Goal: Task Accomplishment & Management: Complete application form

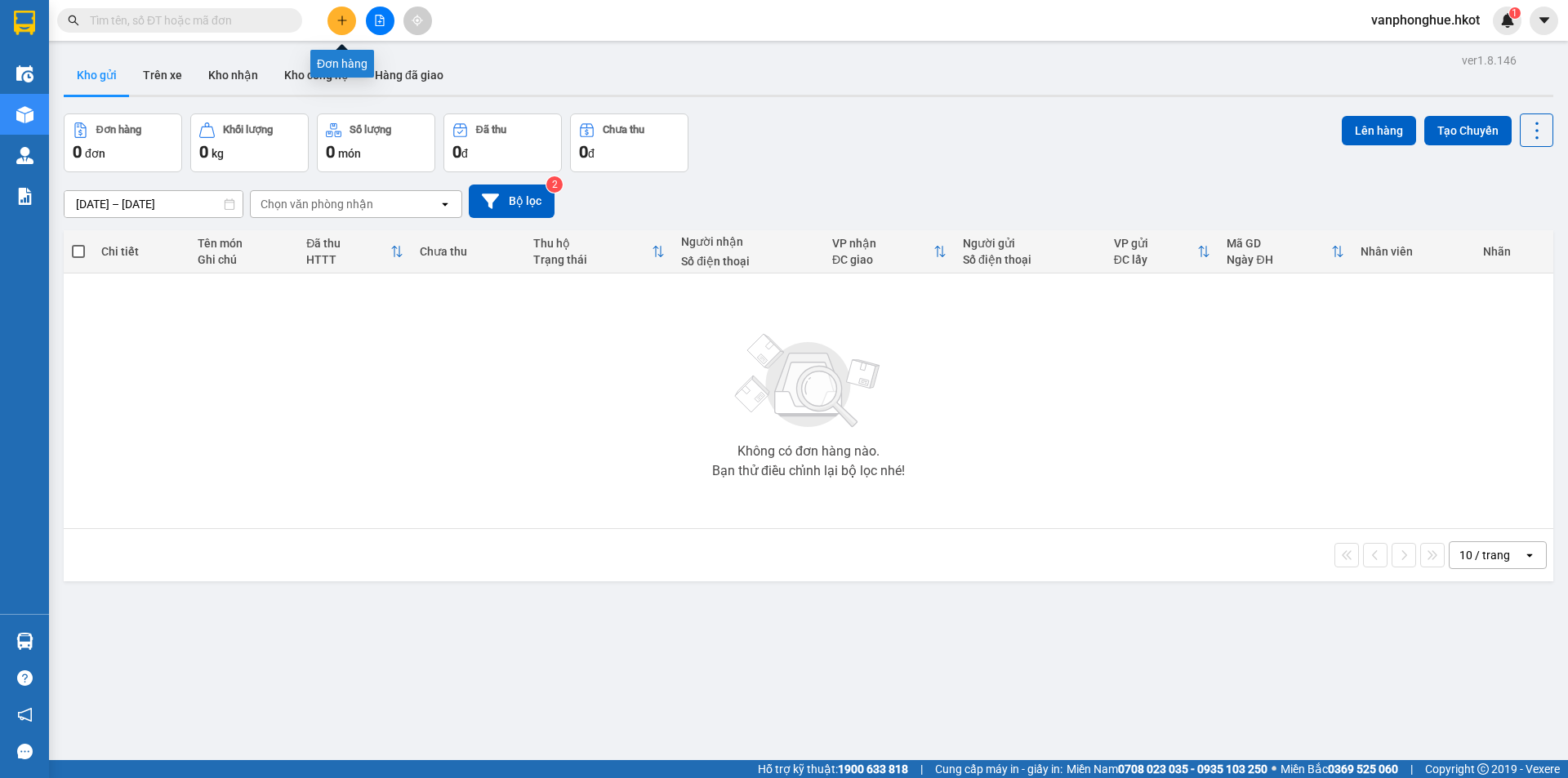
click at [334, 27] on button at bounding box center [342, 21] width 28 height 28
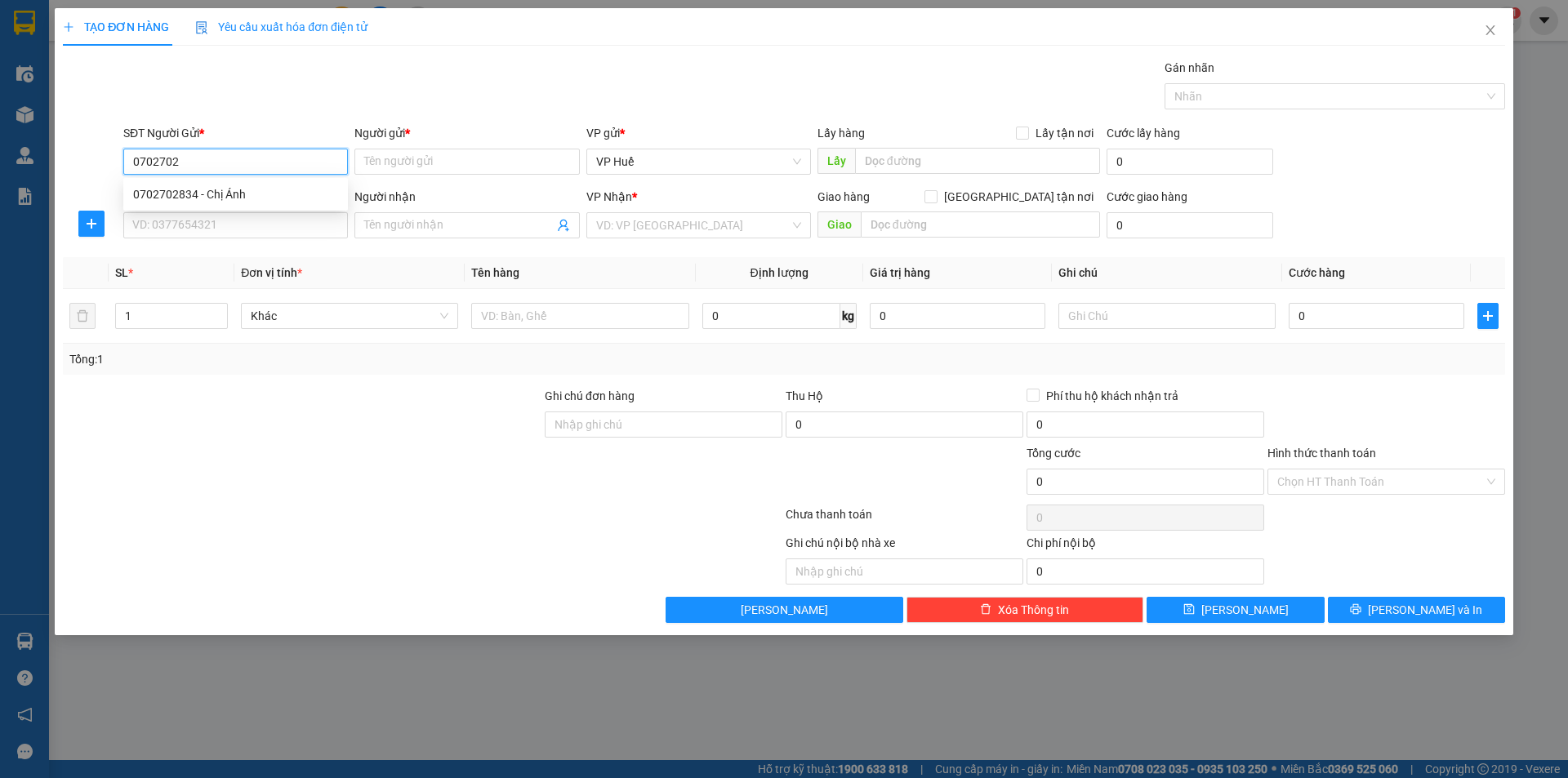
type input "0702702"
click at [221, 180] on div "0702702834 0702702834 - Chị Ánh" at bounding box center [236, 194] width 224 height 33
click at [226, 192] on div "SĐT Người Nhận *" at bounding box center [236, 197] width 224 height 18
click at [226, 212] on input "SĐT Người Nhận *" at bounding box center [236, 225] width 224 height 26
click at [236, 222] on input "SĐT Người Nhận *" at bounding box center [236, 225] width 224 height 26
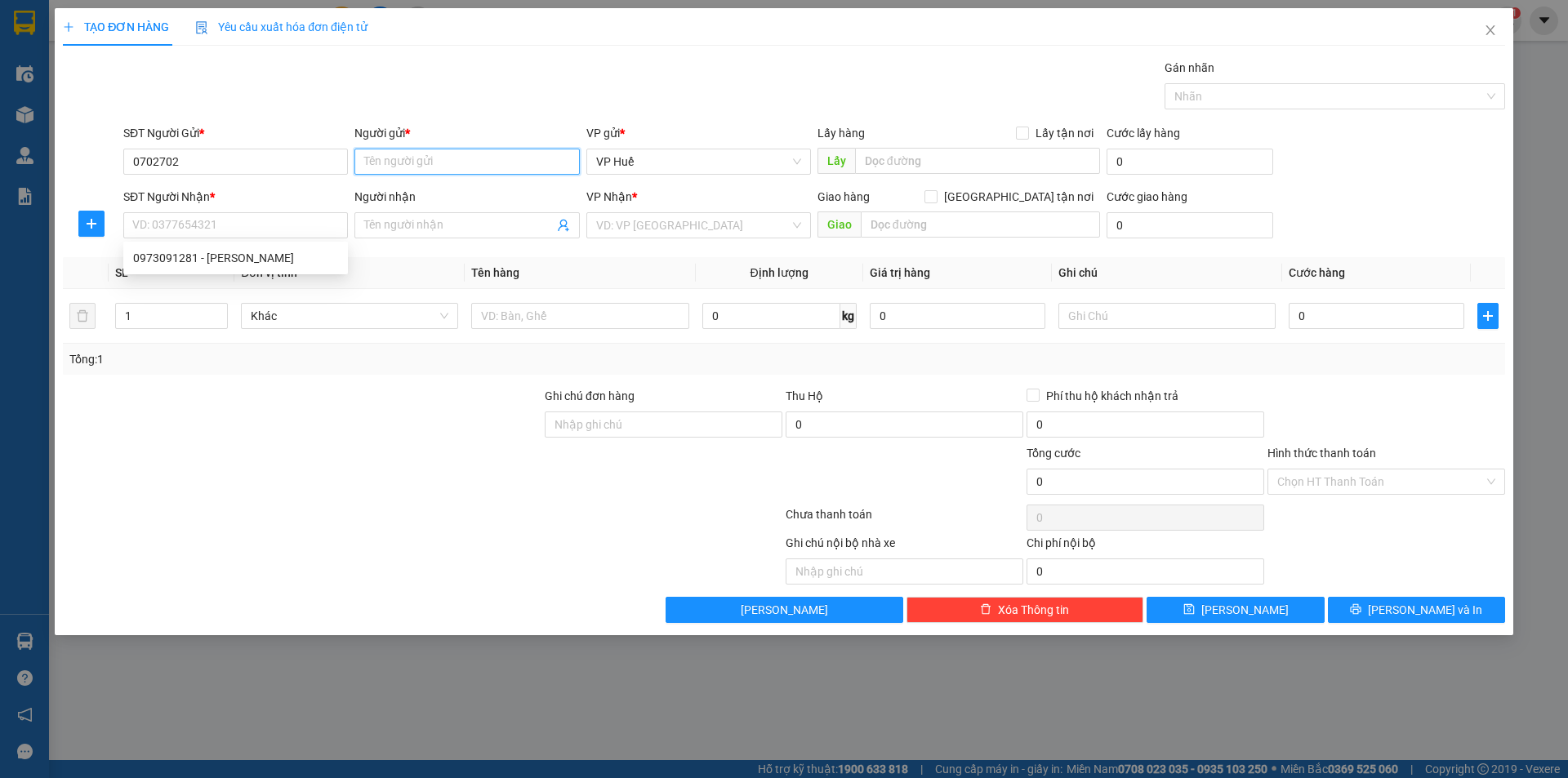
click at [416, 160] on input "Người gửi *" at bounding box center [467, 161] width 224 height 26
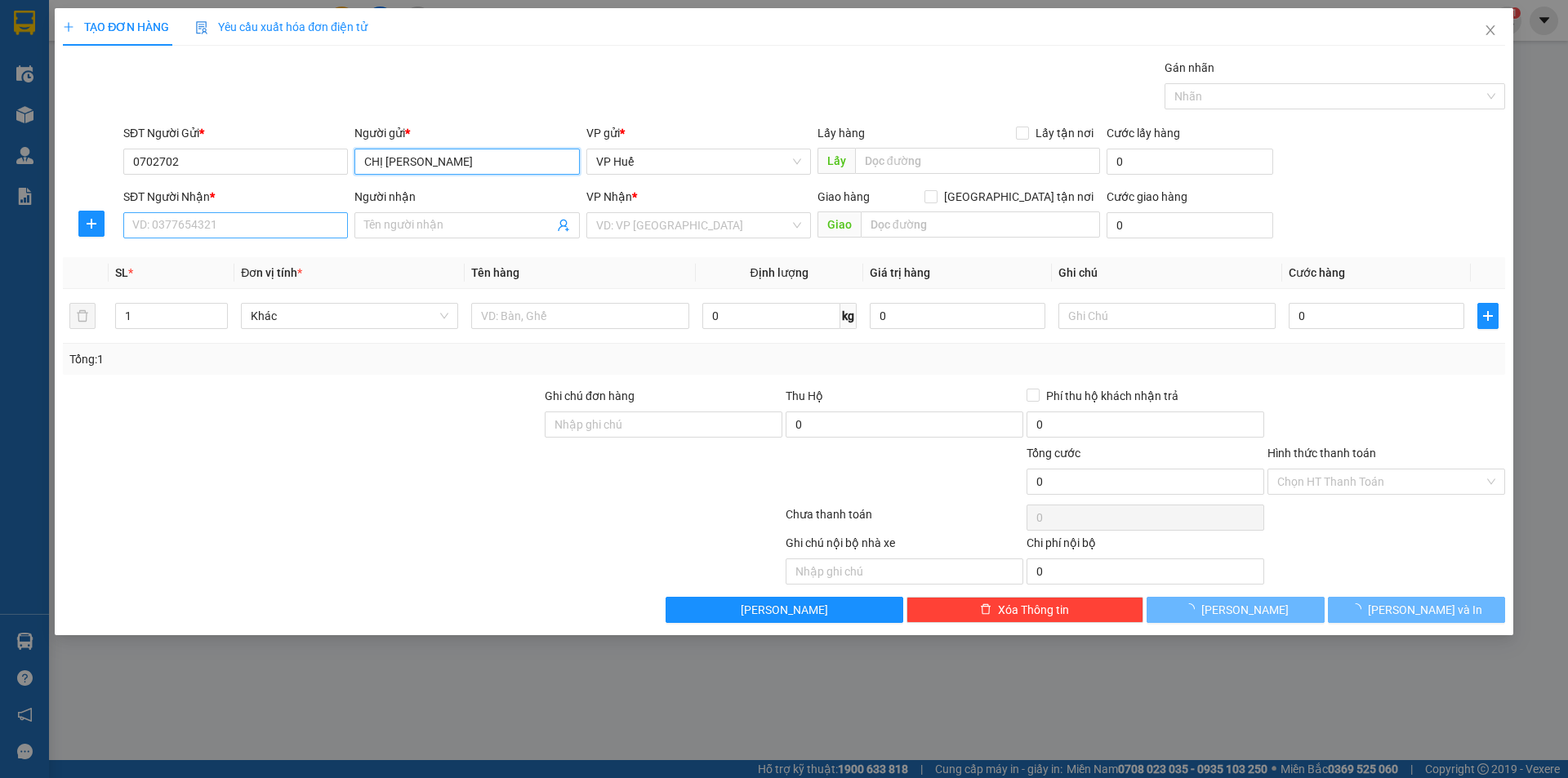
type input "CHỊ [PERSON_NAME]"
click at [305, 235] on input "SĐT Người Nhận *" at bounding box center [236, 225] width 224 height 26
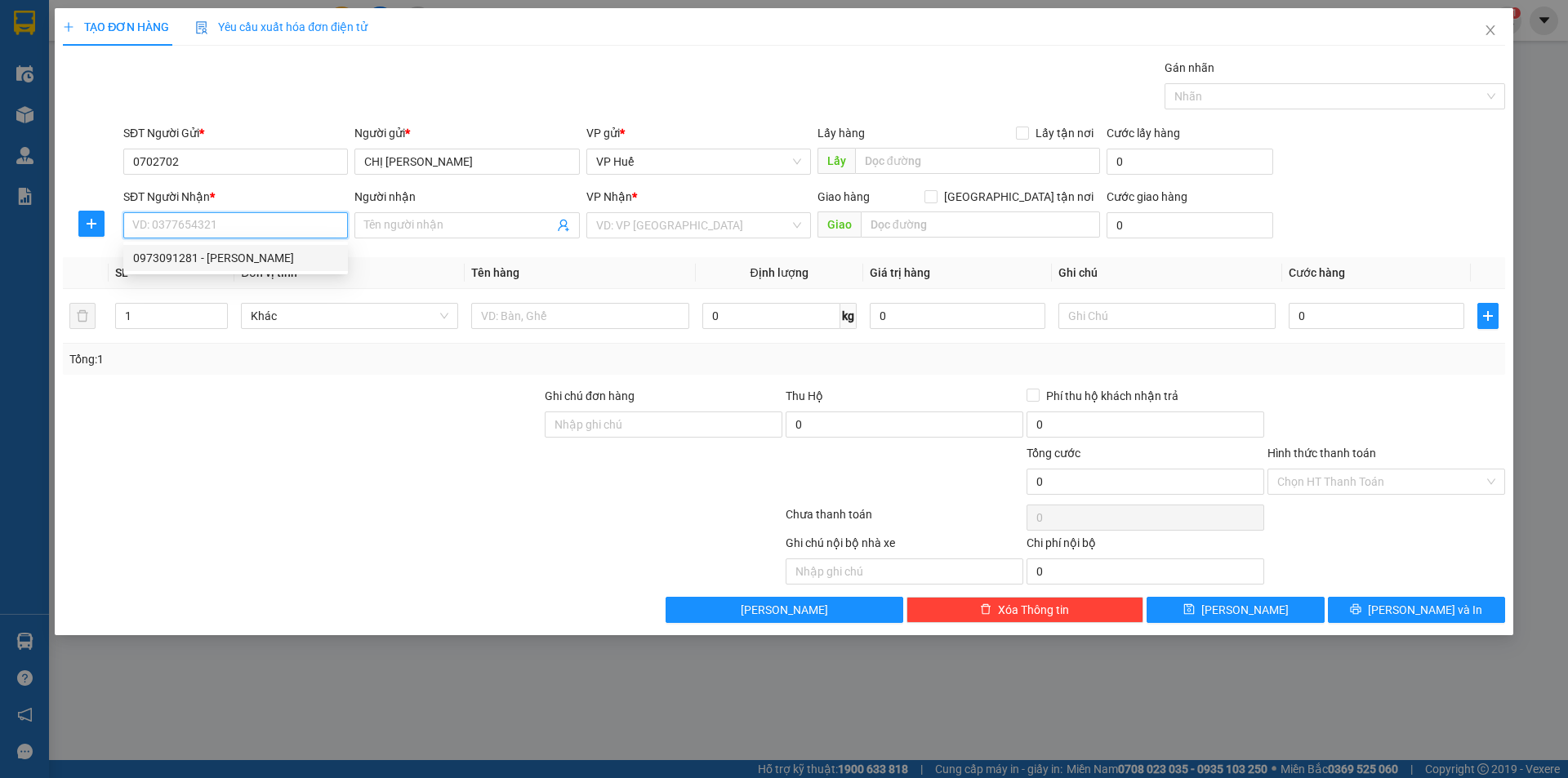
click at [304, 255] on div "0973091281 - [PERSON_NAME]" at bounding box center [236, 258] width 205 height 18
type input "0973091281"
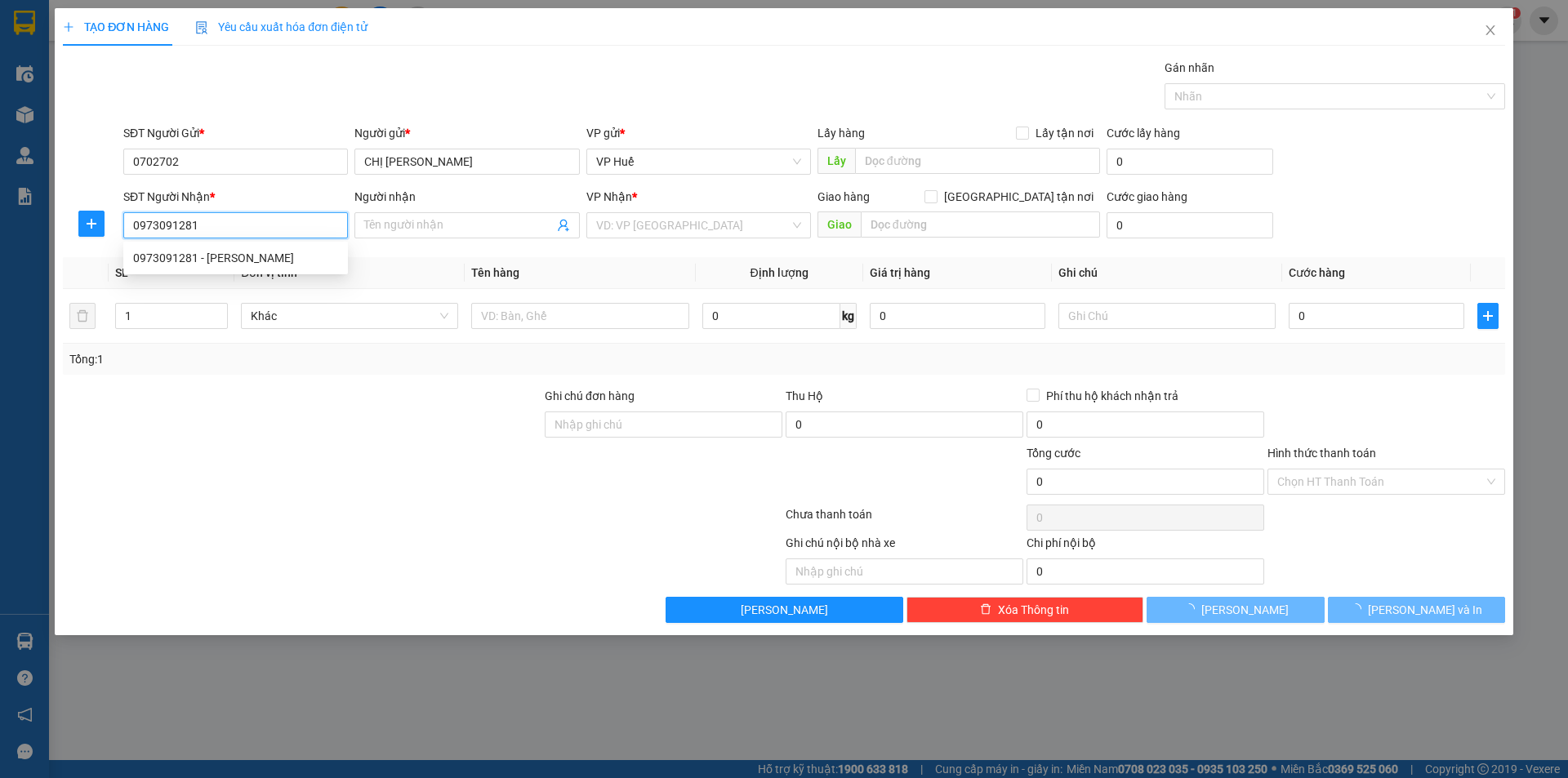
type input "Anh Toàn"
type input "NGƯỜI NHẬN TRẢ CƯỚC"
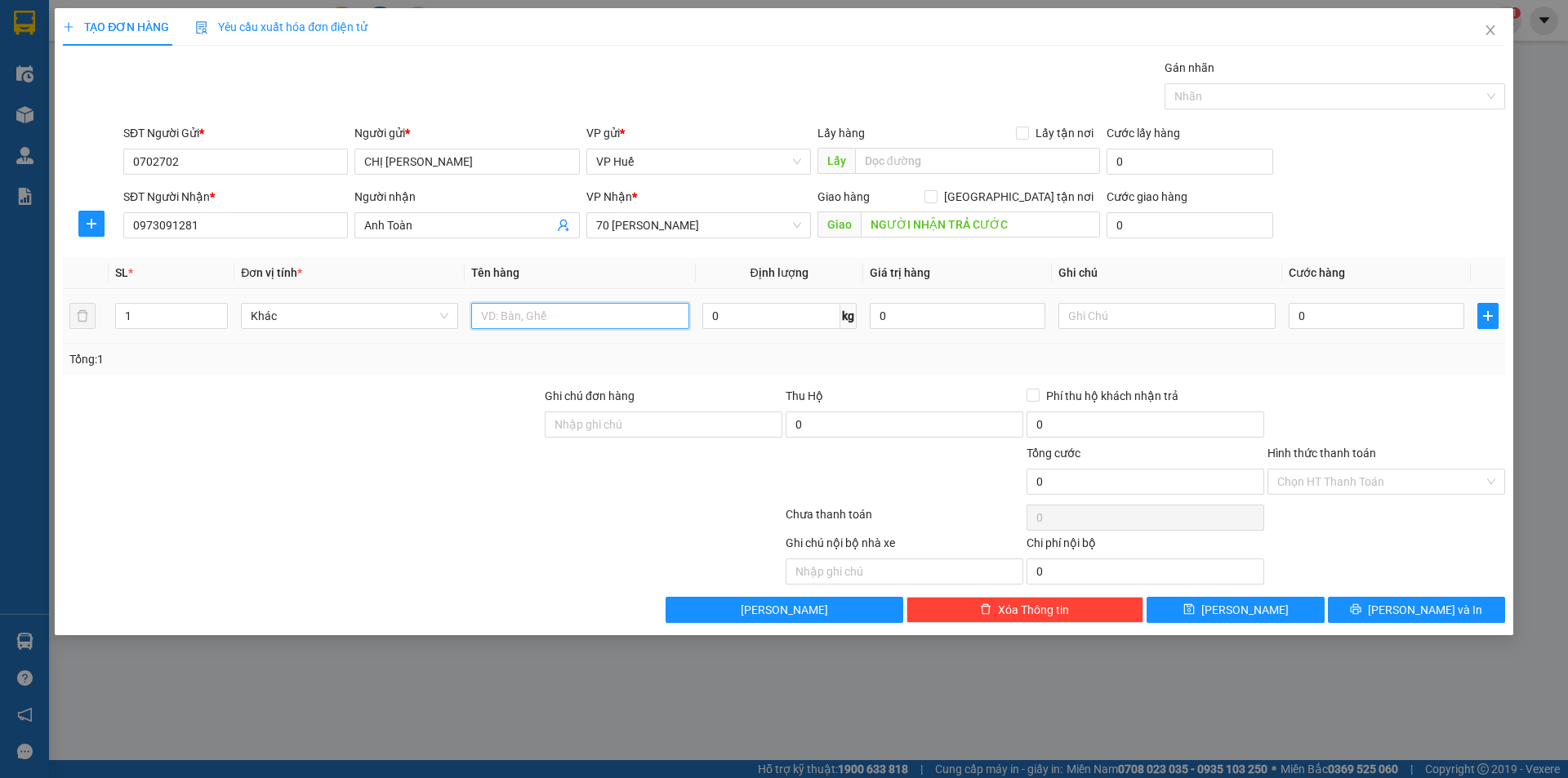
click at [584, 321] on input "text" at bounding box center [580, 316] width 217 height 26
type input "BÁNH HUẾ"
click at [1316, 304] on div "0" at bounding box center [1376, 316] width 175 height 33
click at [1316, 316] on input "0" at bounding box center [1376, 316] width 175 height 26
type input "05"
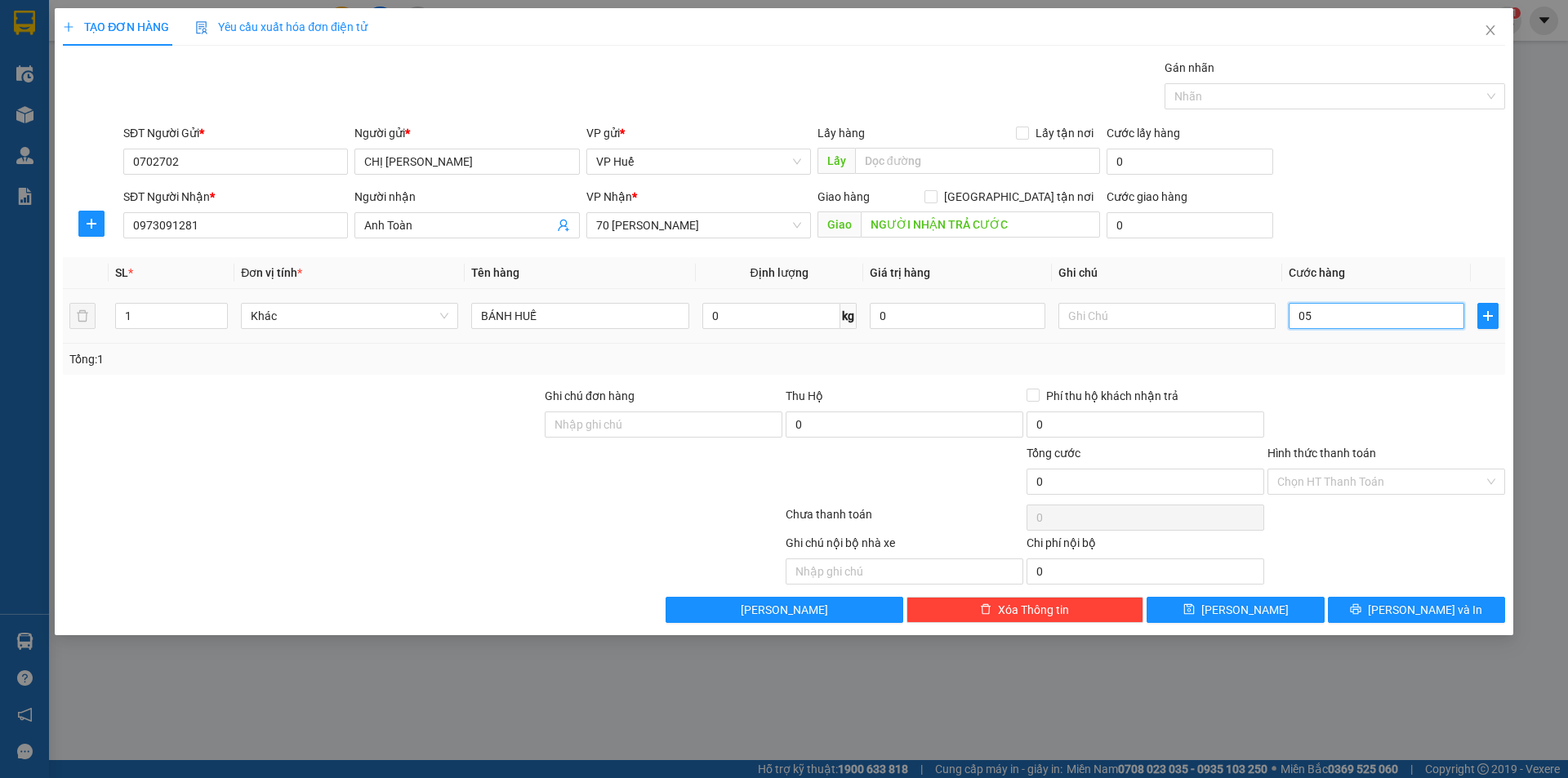
type input "5"
type input "050"
type input "50"
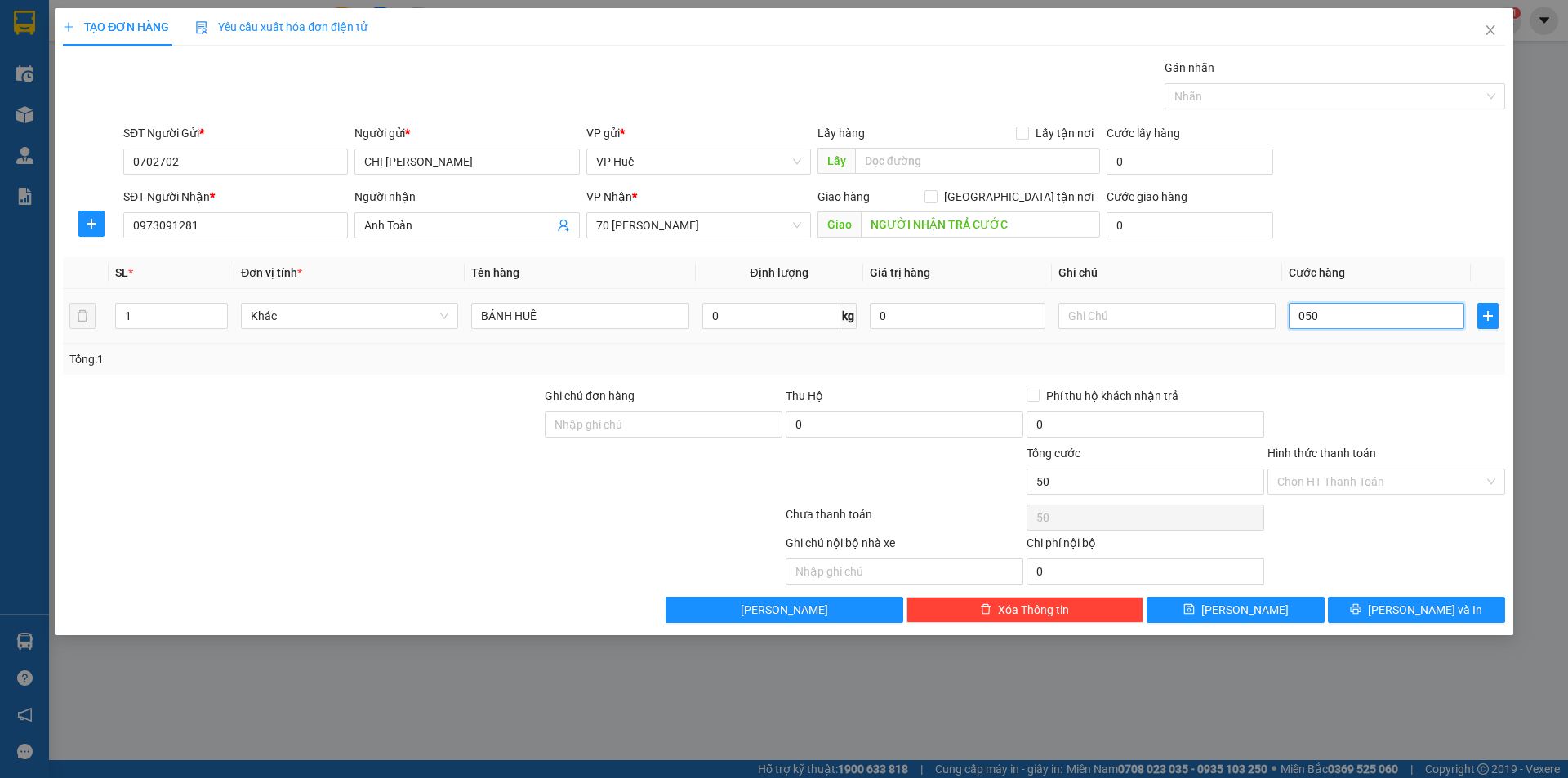
type input "0.500"
type input "500"
type input "05.000"
type input "5.000"
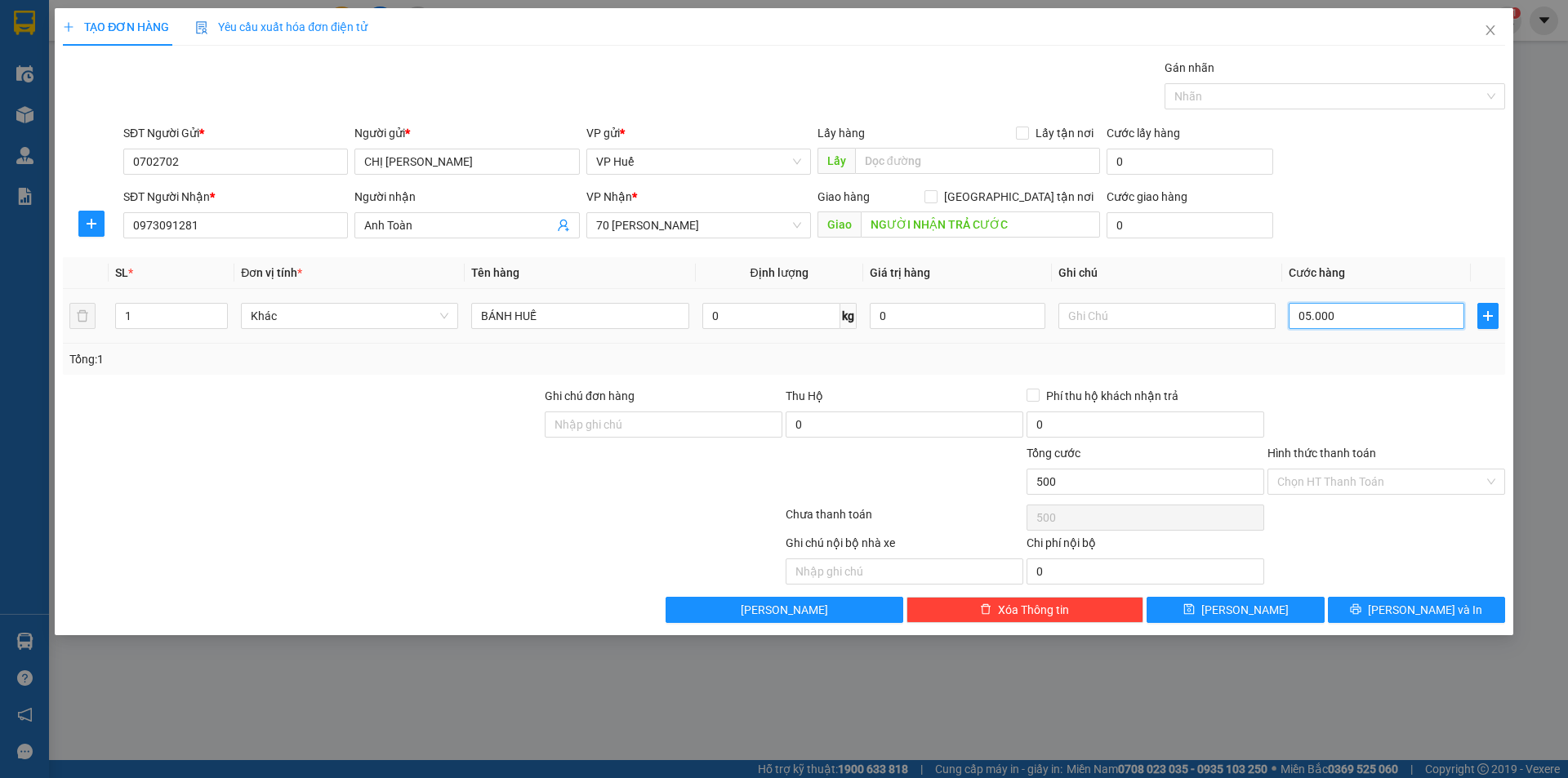
type input "5.000"
type input "050.000"
type input "50.000"
drag, startPoint x: 1303, startPoint y: 319, endPoint x: 1288, endPoint y: 314, distance: 15.8
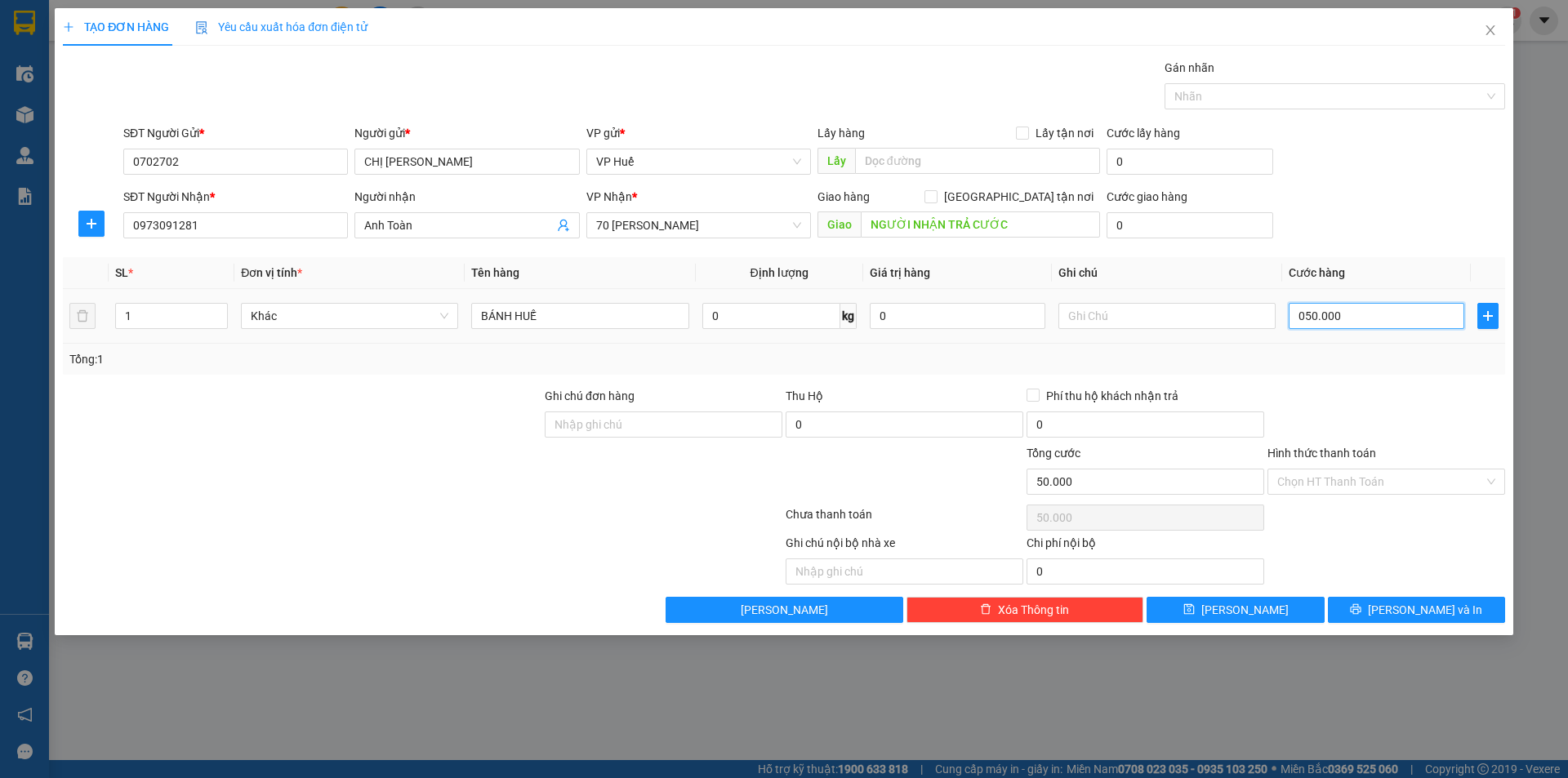
click at [1288, 314] on td "050.000" at bounding box center [1376, 316] width 189 height 54
type input "50.000"
click at [1370, 482] on input "Hình thức thanh toán" at bounding box center [1380, 481] width 206 height 24
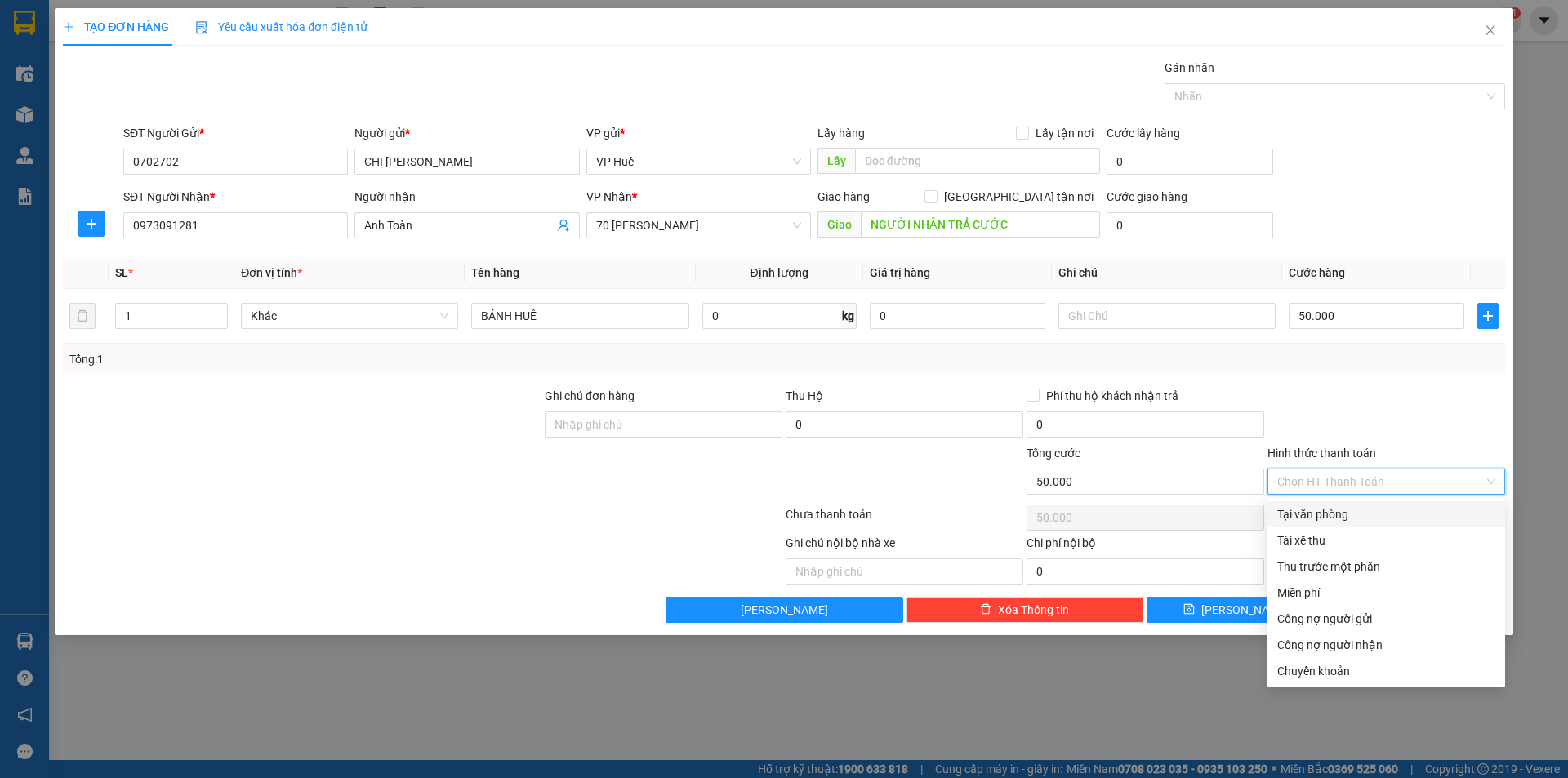
click at [1331, 512] on div "Tại văn phòng" at bounding box center [1386, 514] width 218 height 18
type input "0"
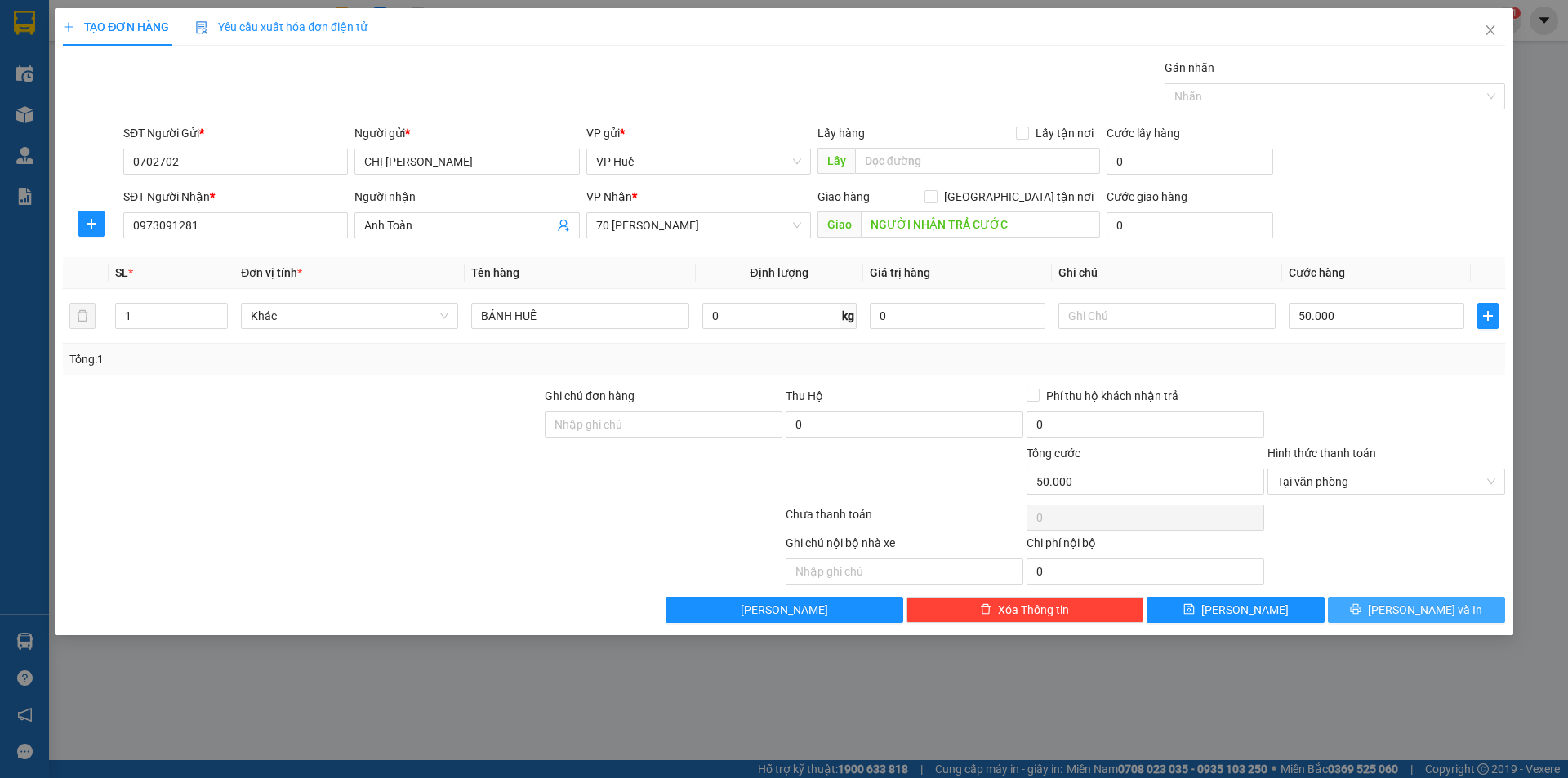
click at [1416, 608] on span "[PERSON_NAME] và In" at bounding box center [1425, 610] width 115 height 18
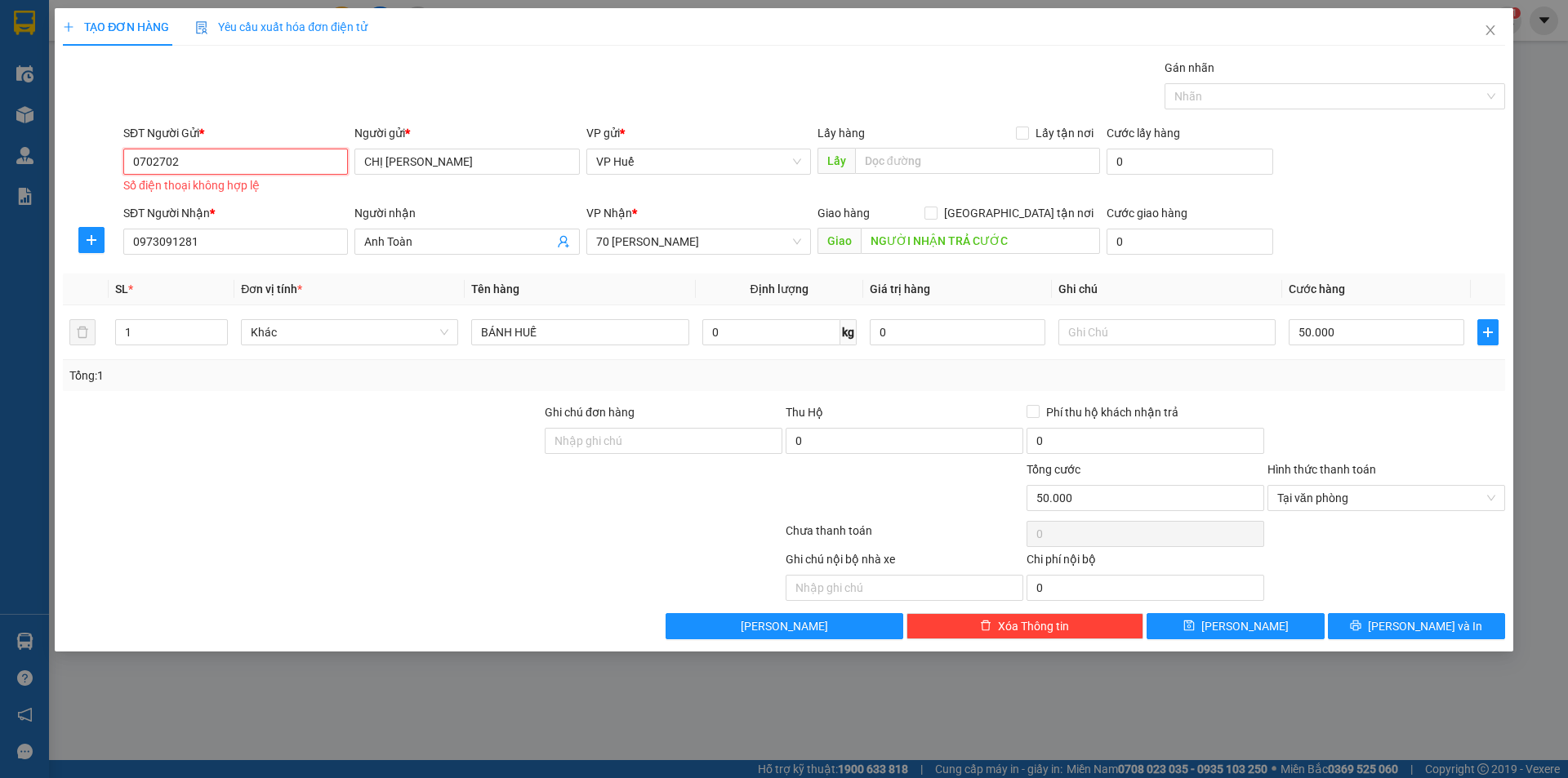
click at [224, 166] on input "0702702" at bounding box center [236, 161] width 224 height 26
click at [217, 197] on div "0702702834 - Chị Ánh" at bounding box center [236, 194] width 205 height 18
type input "0702702834"
type input "Chị Ánh"
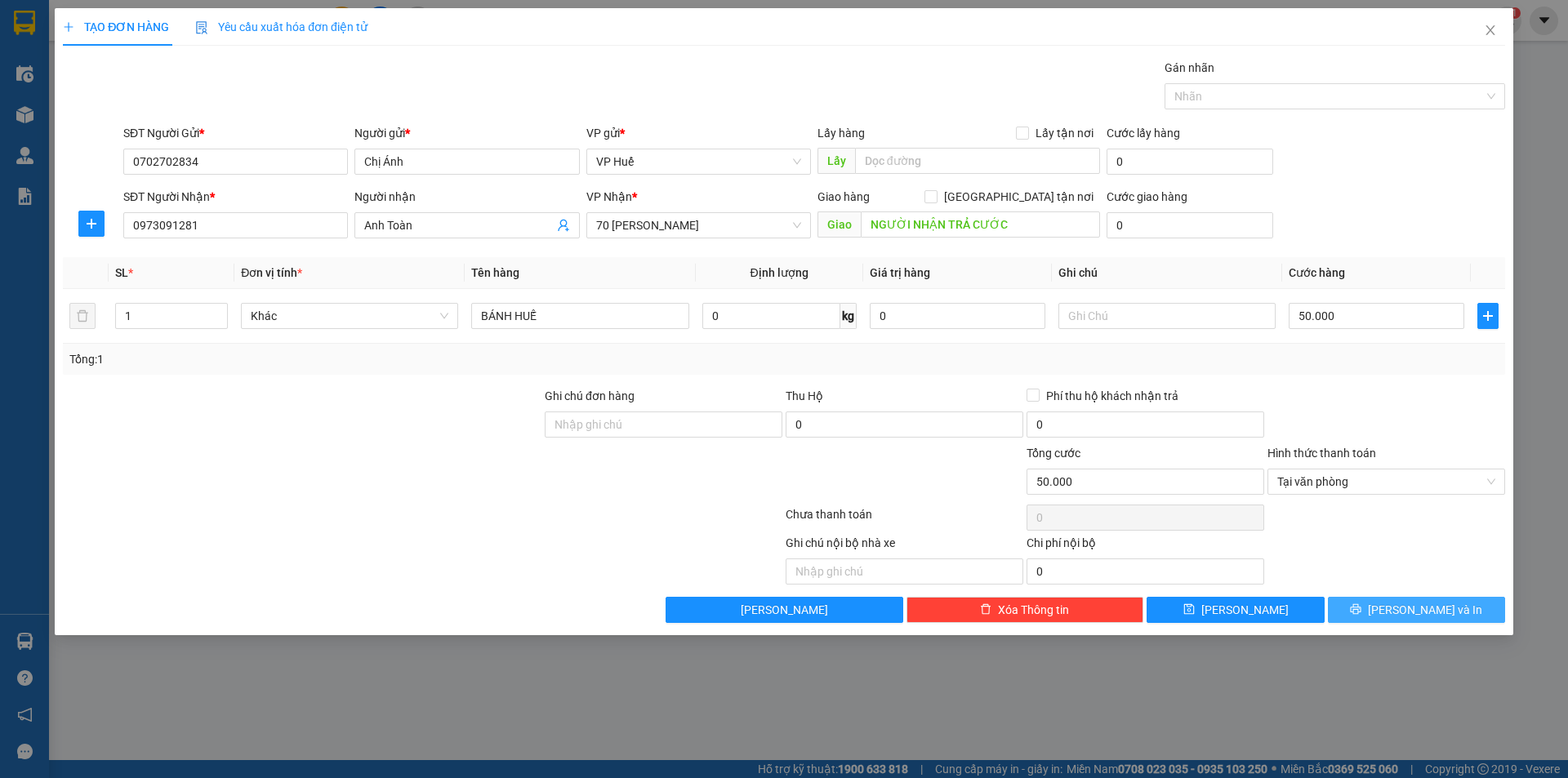
click at [1362, 604] on icon "printer" at bounding box center [1355, 608] width 11 height 11
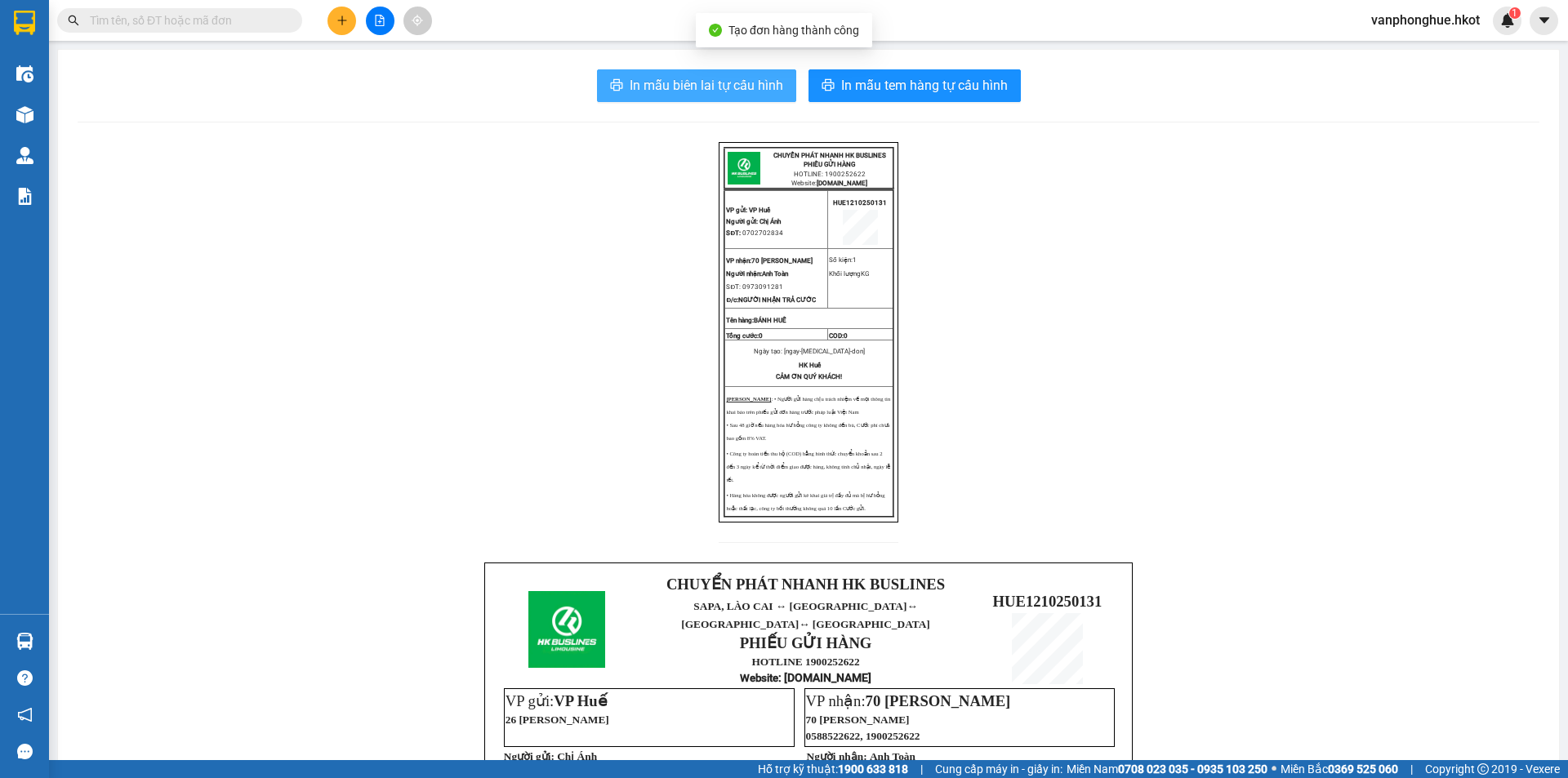
click at [670, 93] on span "In mẫu biên lai tự cấu hình" at bounding box center [707, 85] width 154 height 21
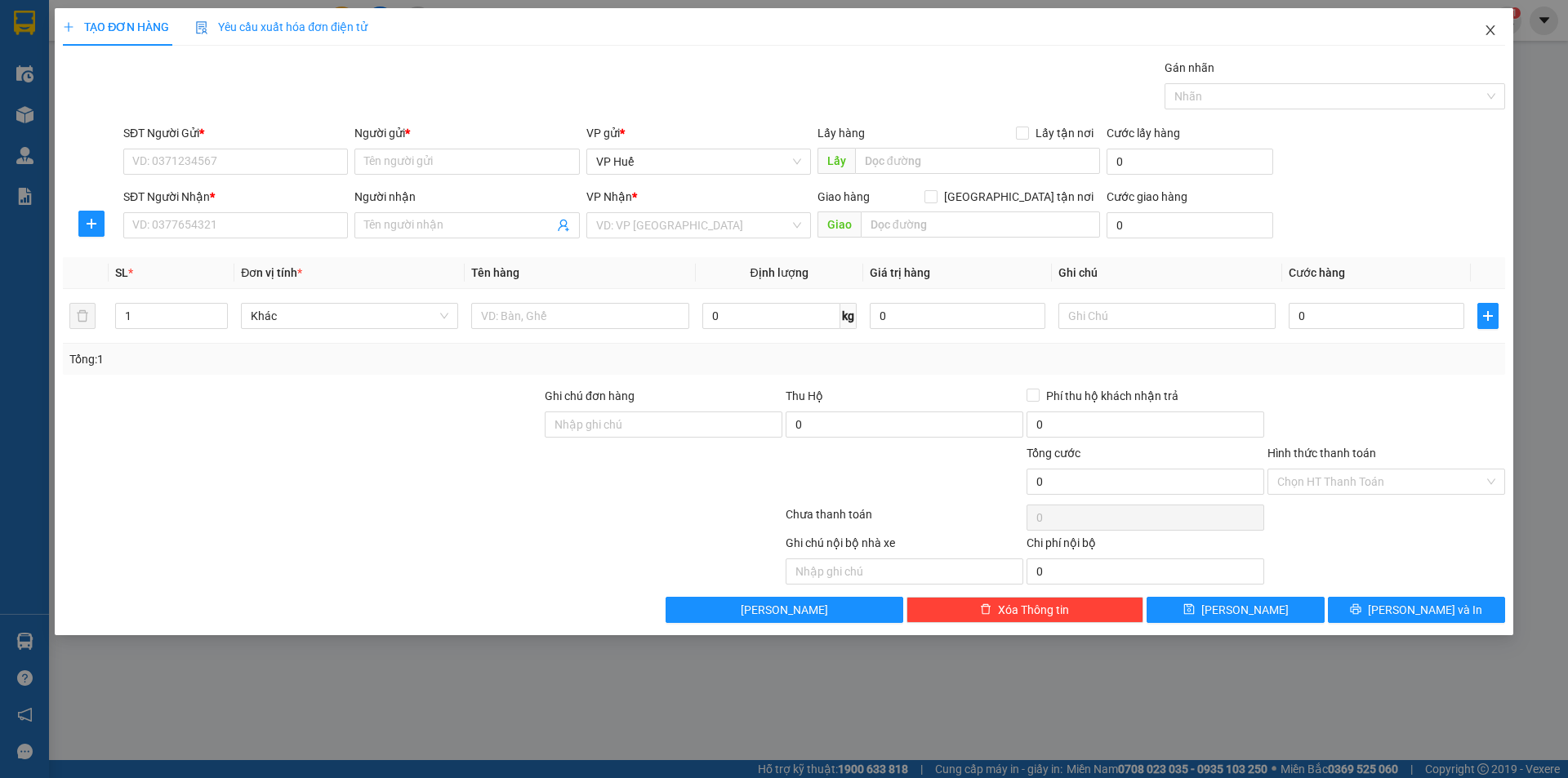
click at [1485, 32] on icon "close" at bounding box center [1490, 29] width 13 height 13
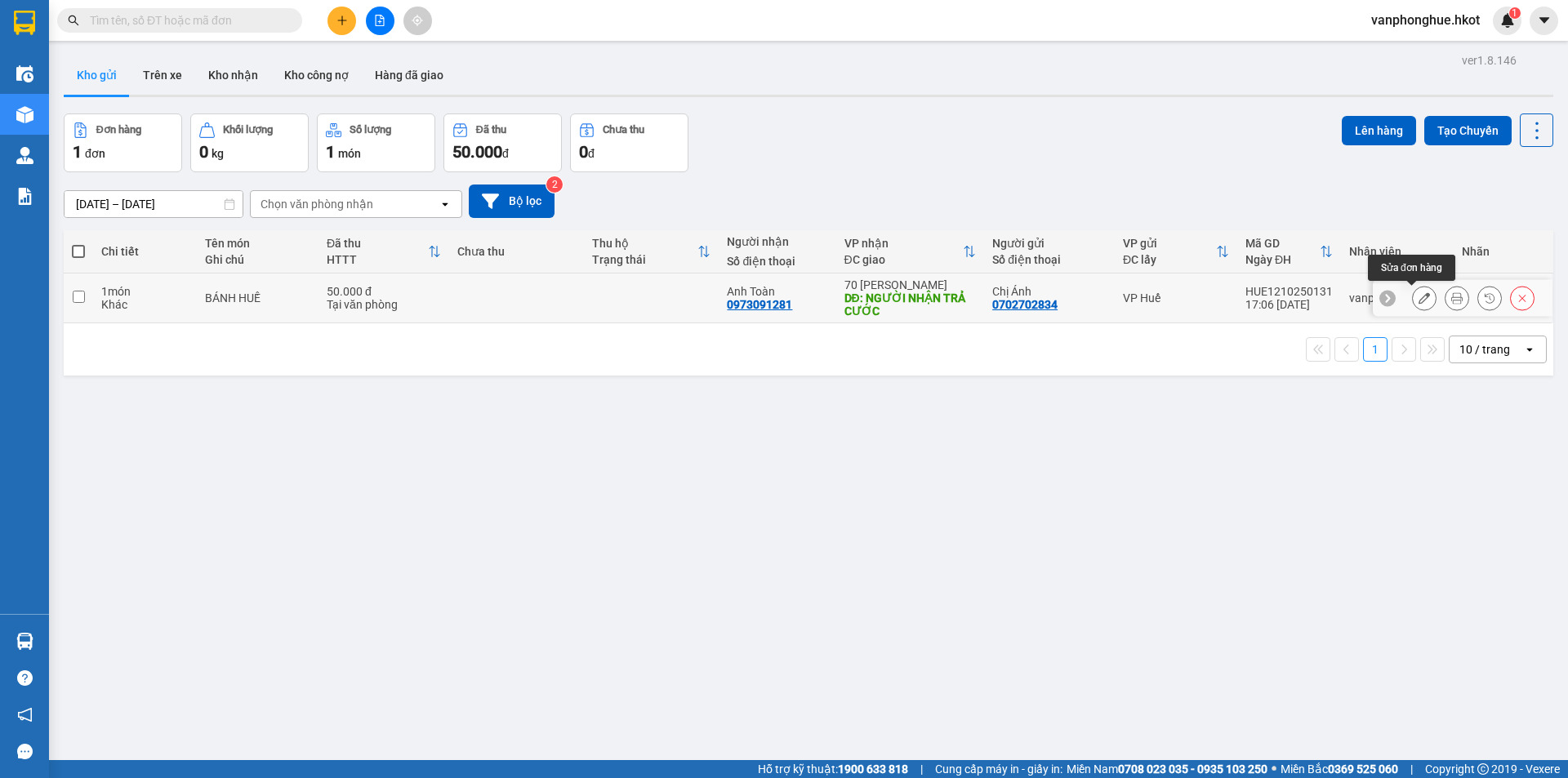
click at [1419, 299] on icon at bounding box center [1424, 298] width 11 height 11
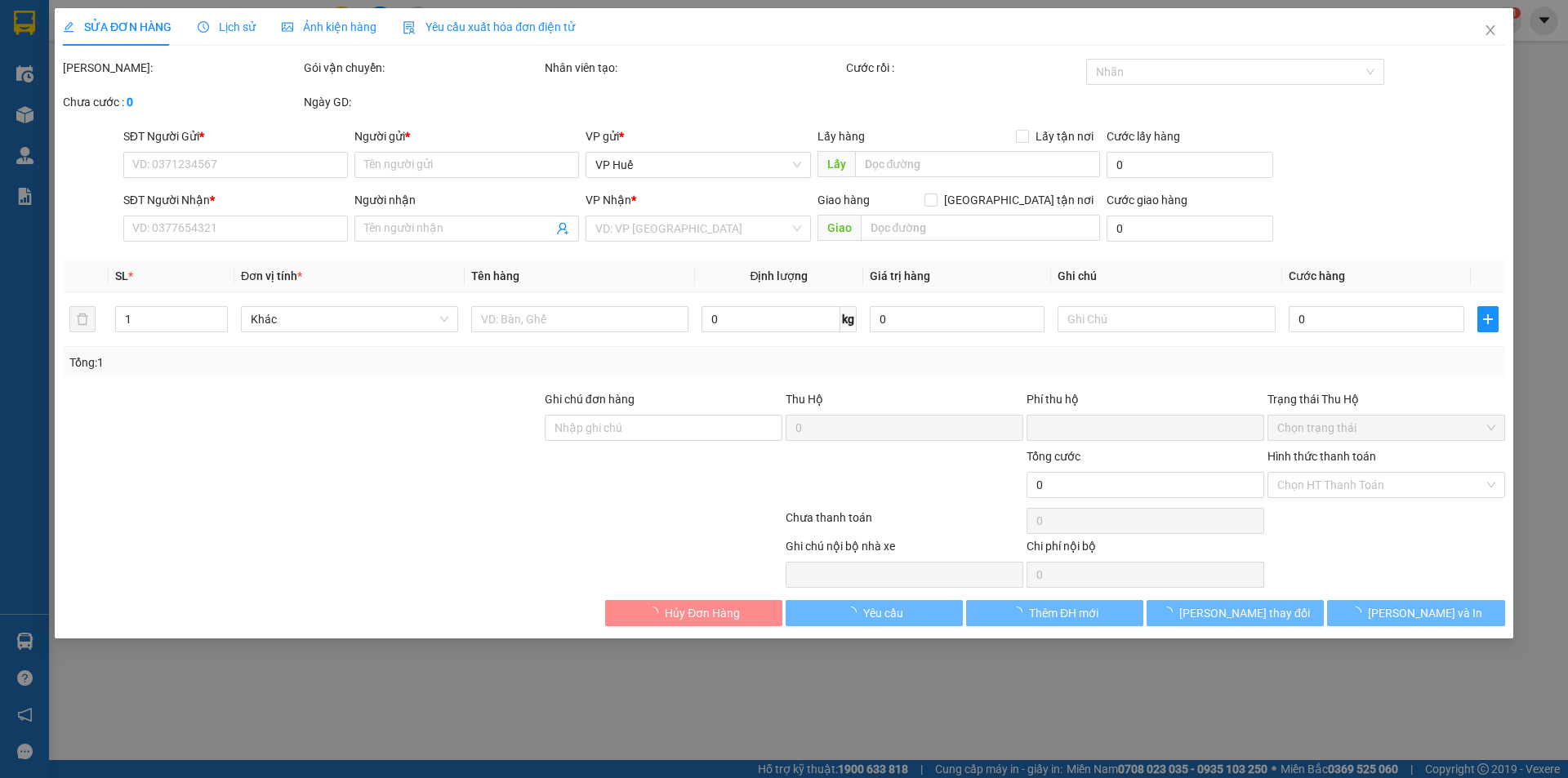
type input "0702702834"
type input "Chị Ánh"
type input "0973091281"
type input "Anh Toàn"
type input "NGƯỜI NHẬN TRẢ CƯỚC"
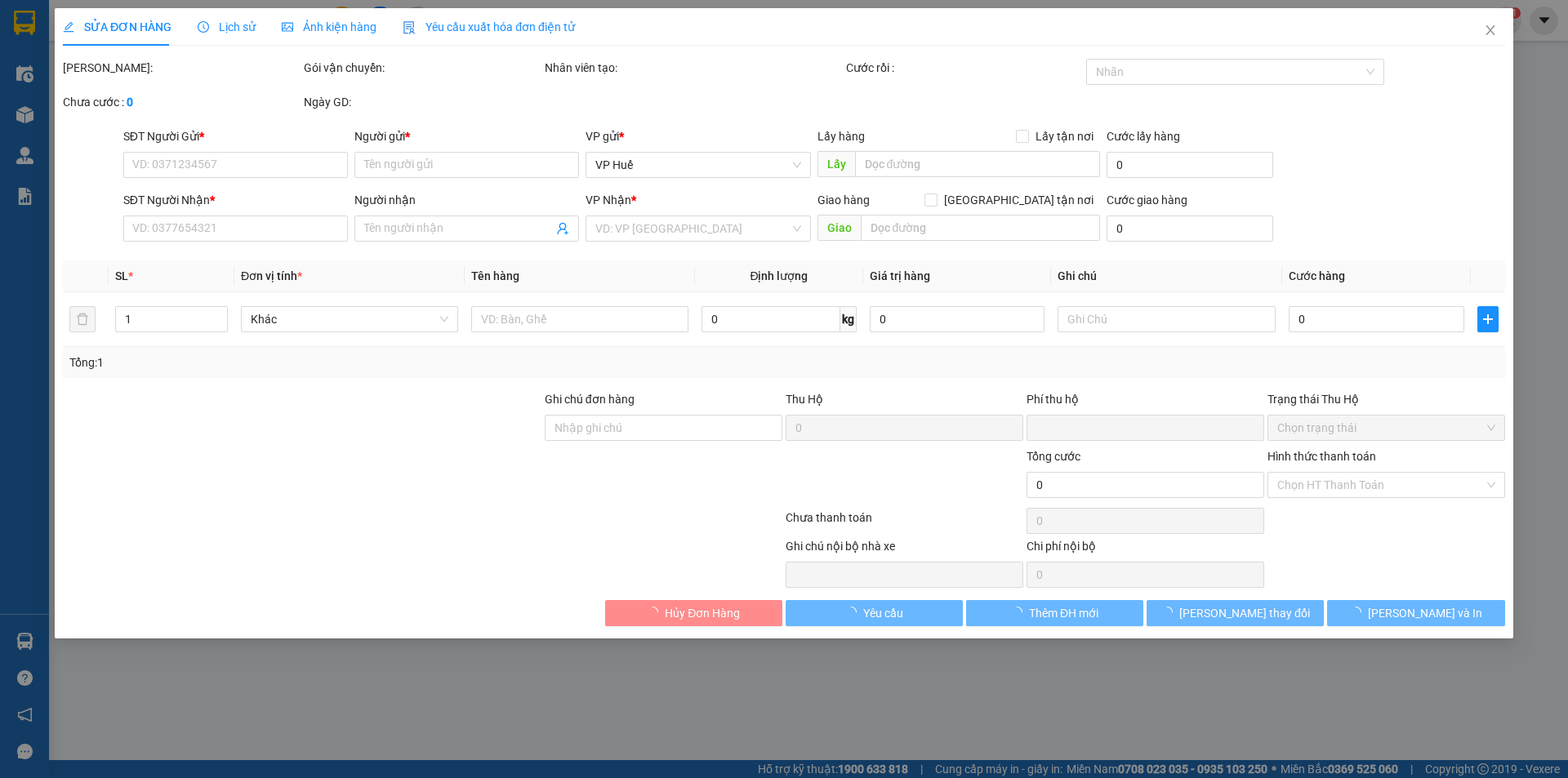
type input "0"
type input "50.000"
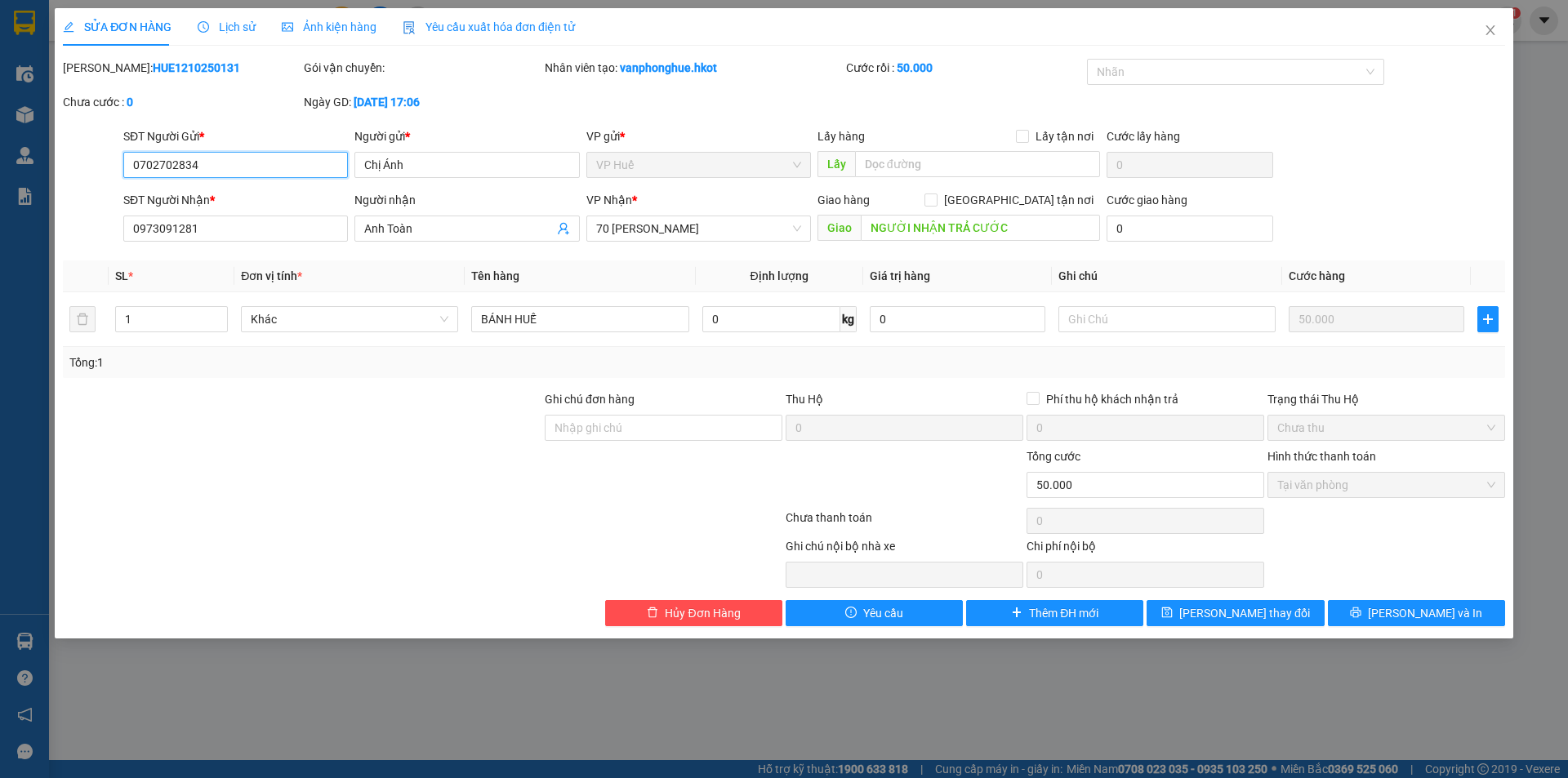
click at [1358, 481] on span "Tại văn phòng" at bounding box center [1386, 485] width 218 height 24
click at [1358, 488] on span "Tại văn phòng" at bounding box center [1386, 485] width 218 height 24
click at [686, 614] on span "Hủy Đơn Hàng" at bounding box center [702, 612] width 75 height 18
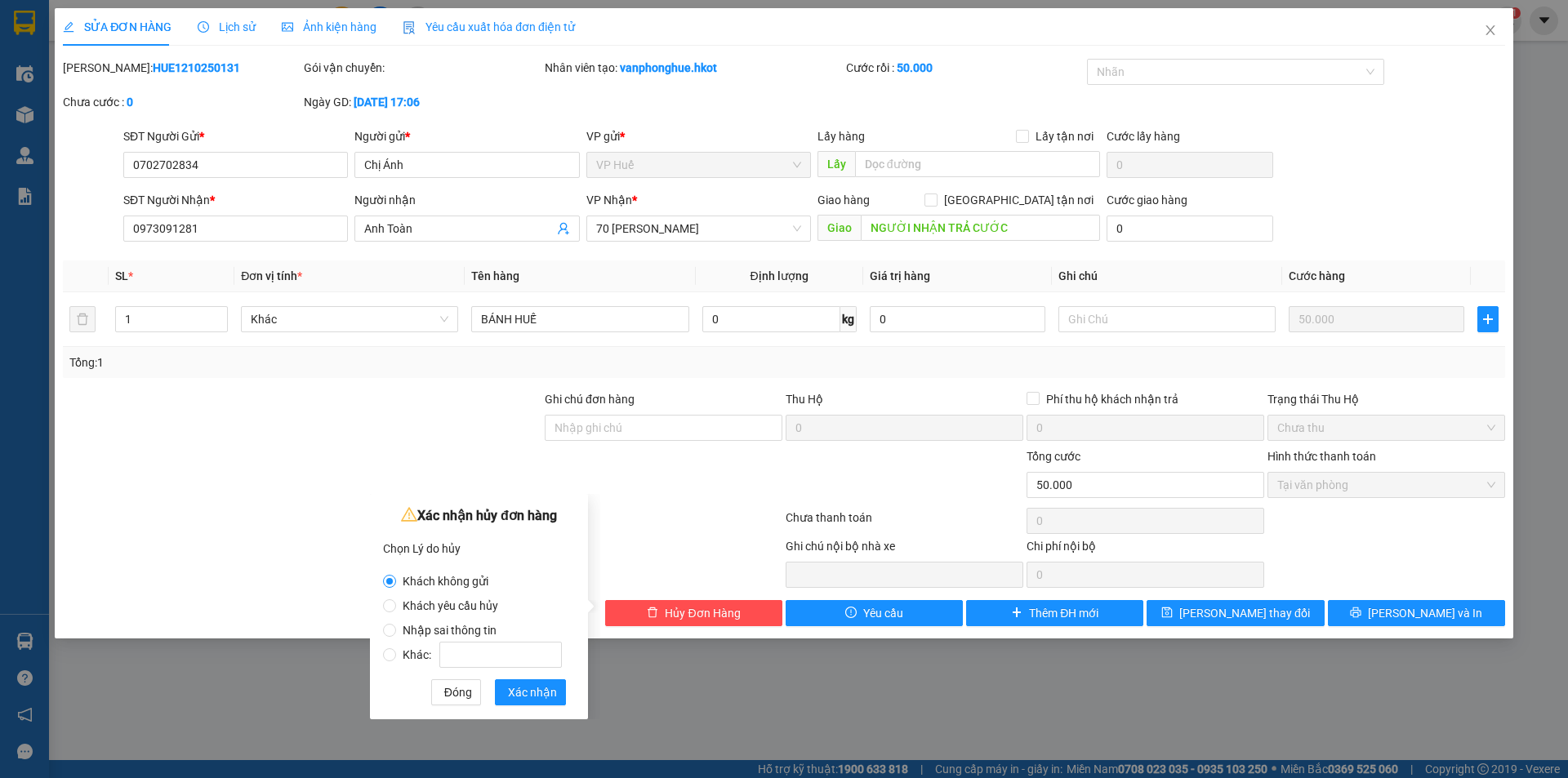
click at [415, 624] on span "Nhập sai thông tin" at bounding box center [450, 630] width 107 height 13
click at [396, 624] on input "Nhập sai thông tin" at bounding box center [389, 630] width 13 height 13
radio input "true"
radio input "false"
click at [540, 696] on span "Xác nhận" at bounding box center [532, 692] width 49 height 18
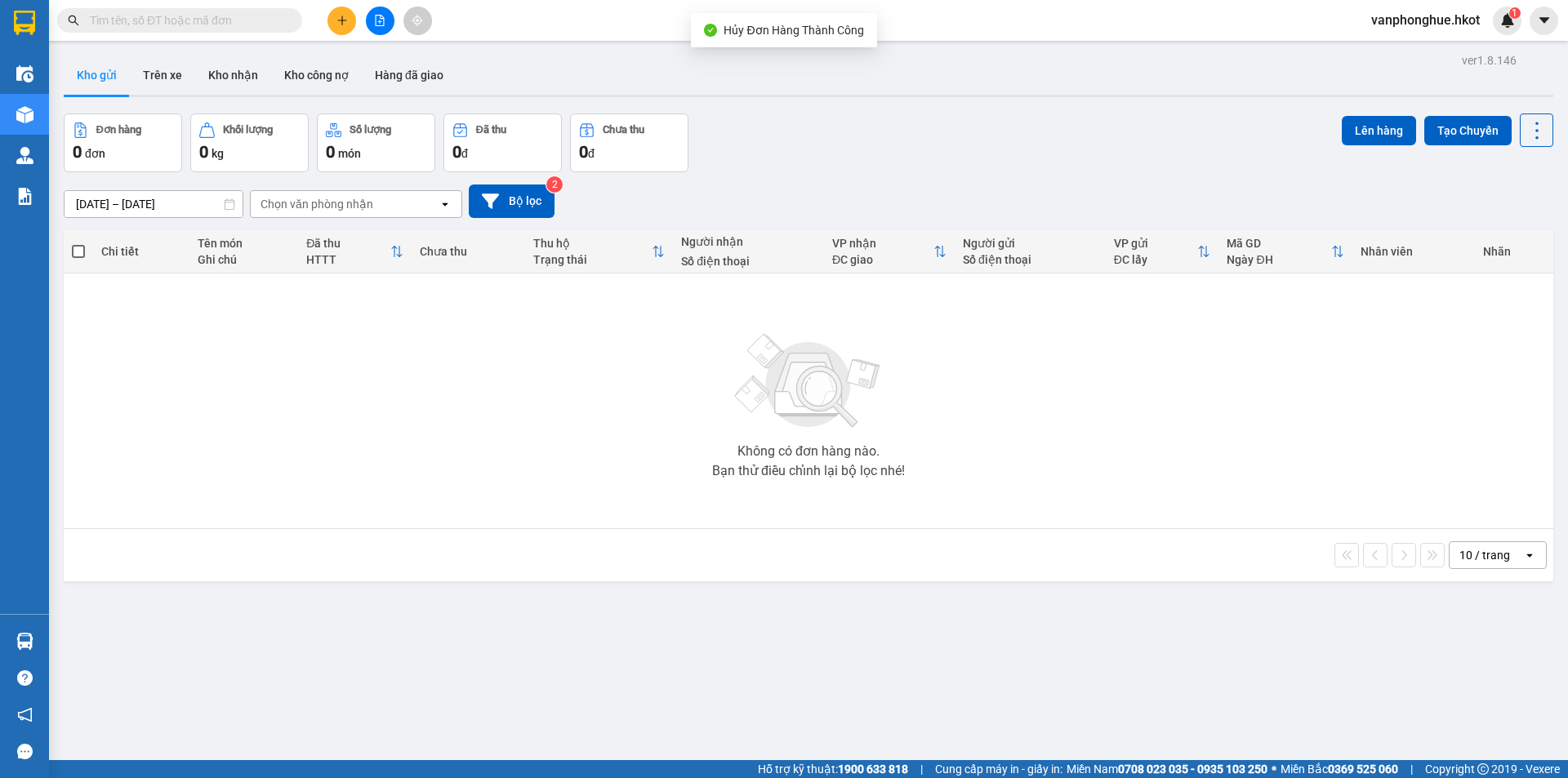
click at [338, 22] on icon "plus" at bounding box center [342, 20] width 11 height 11
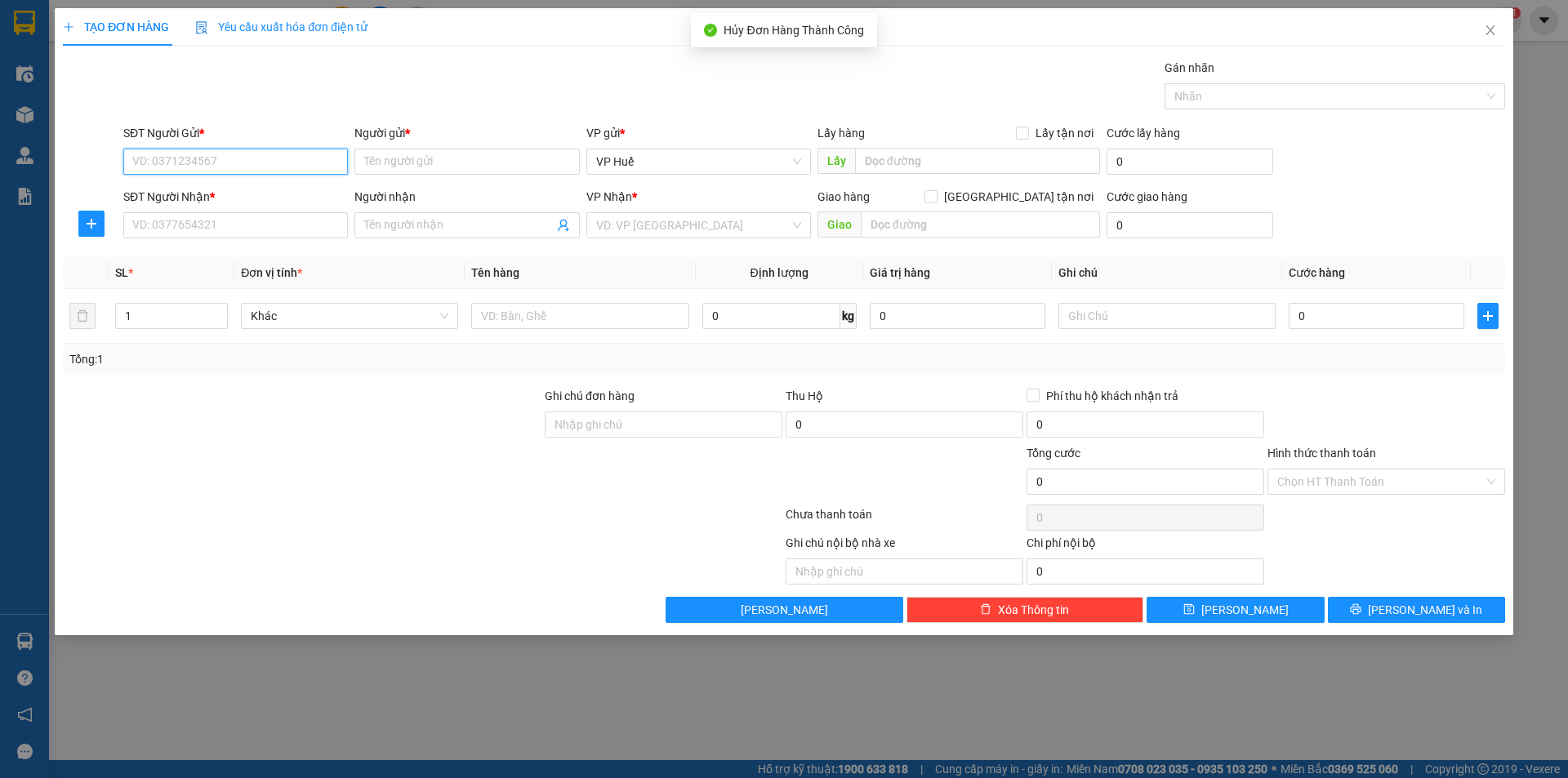
click at [205, 165] on input "SĐT Người Gửi *" at bounding box center [236, 161] width 224 height 26
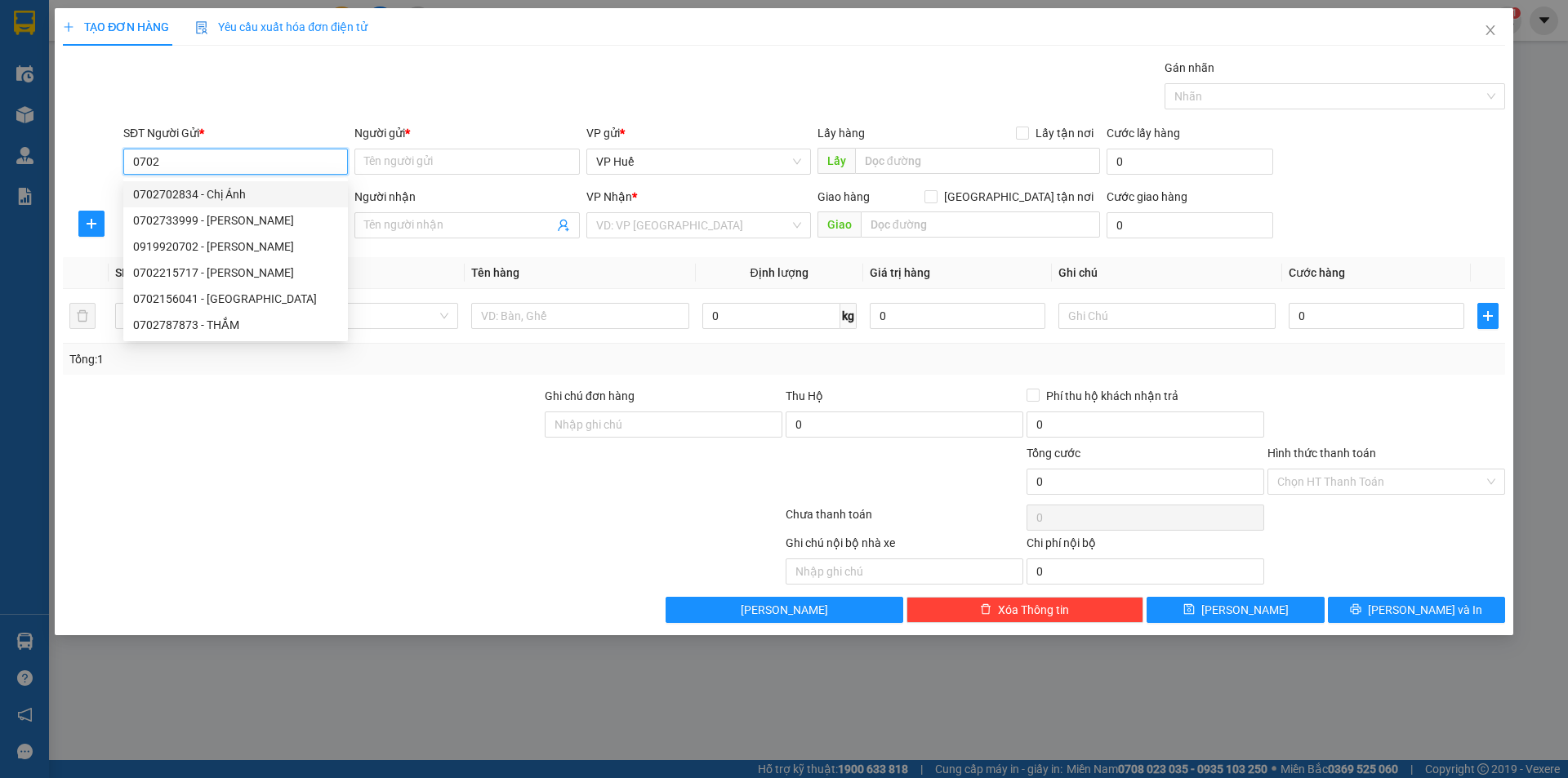
click at [246, 196] on div "0702702834 - Chị Ánh" at bounding box center [236, 194] width 205 height 18
type input "0702702834"
type input "Chị Ánh"
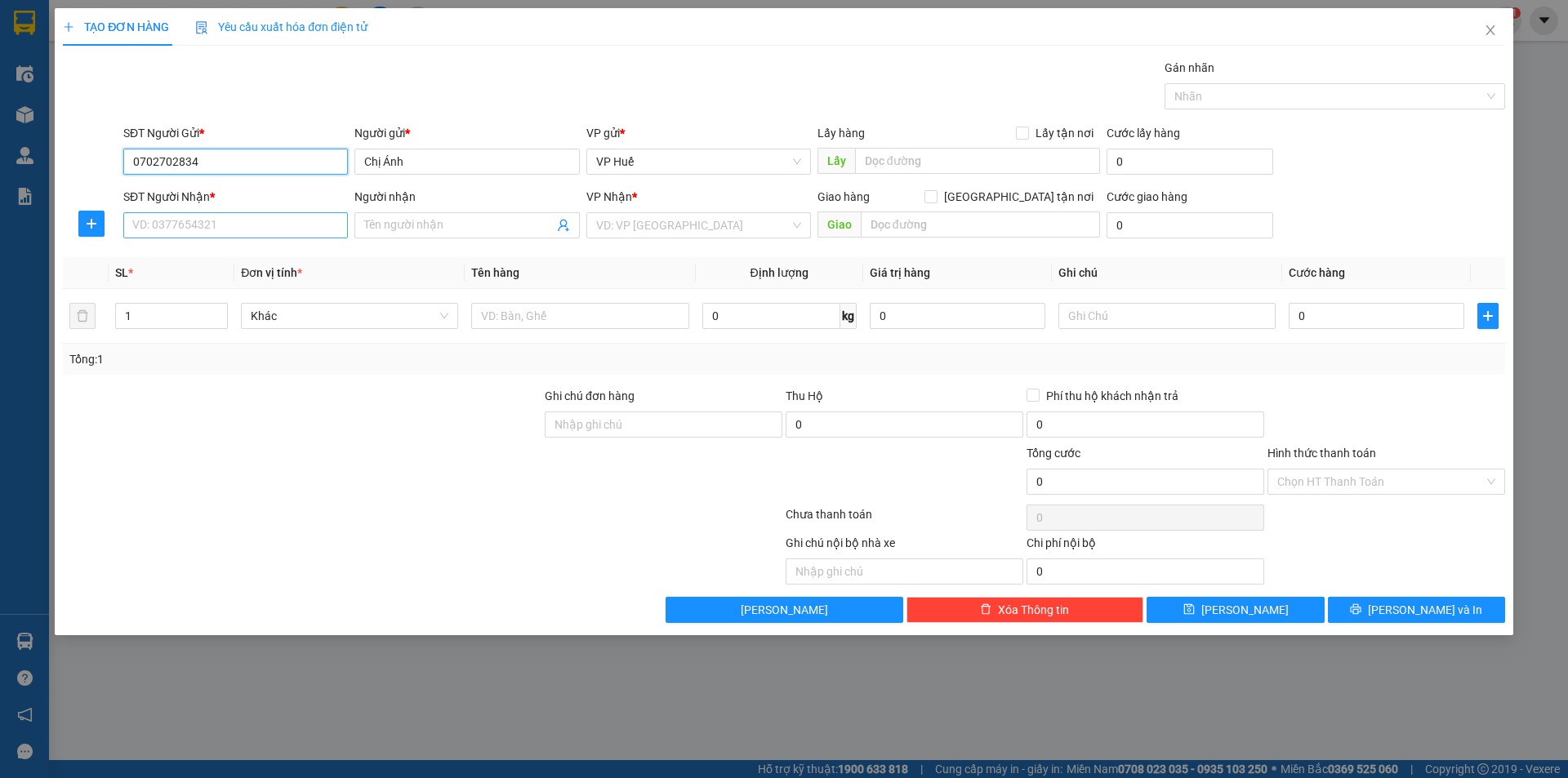
type input "0702702834"
click at [264, 228] on input "SĐT Người Nhận *" at bounding box center [236, 225] width 224 height 26
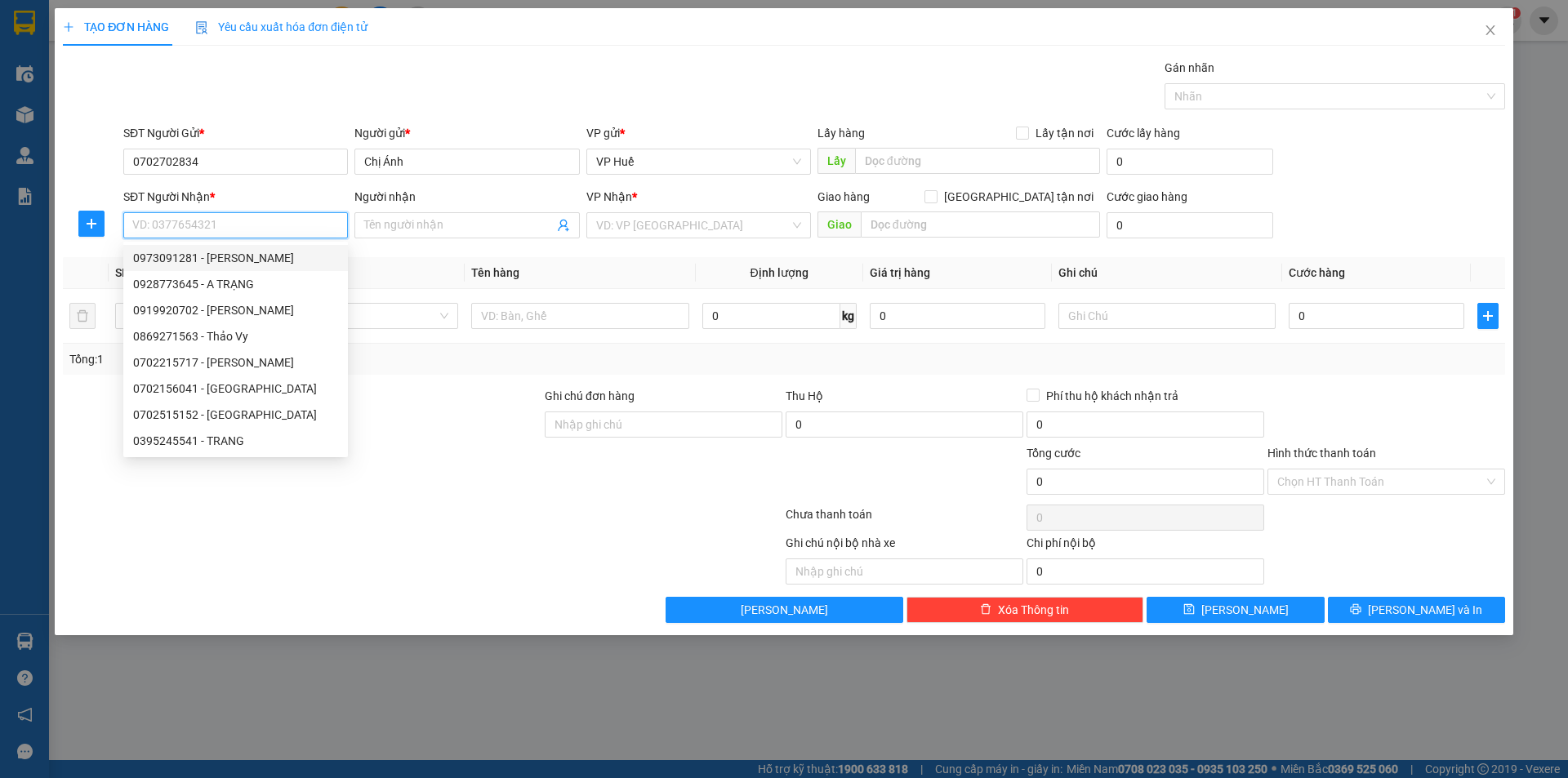
click at [251, 257] on div "0973091281 - [PERSON_NAME]" at bounding box center [236, 258] width 205 height 18
type input "0973091281"
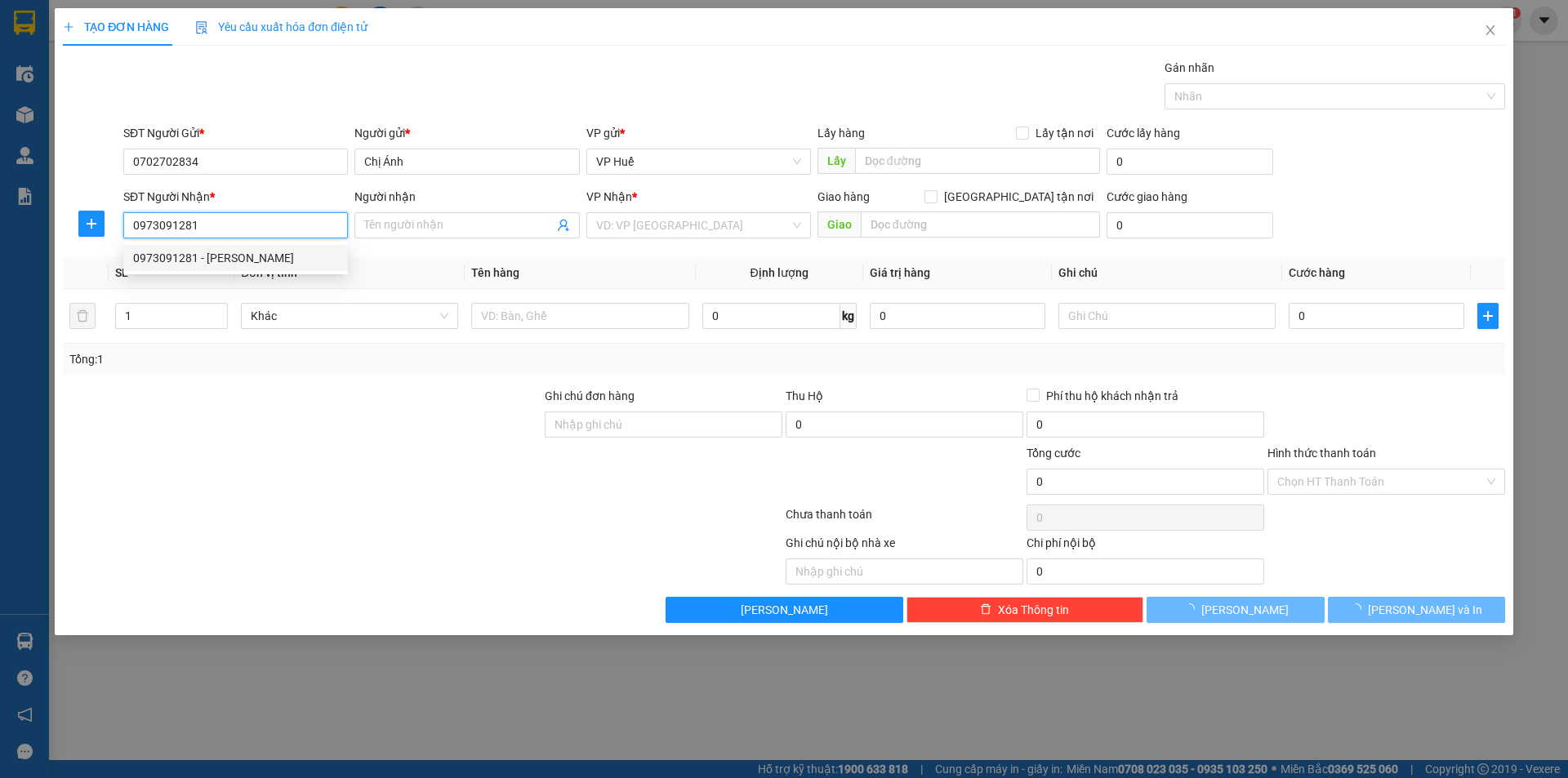
type input "Anh Toàn"
type input "NGƯỜI NHẬN TRẢ CƯỚC"
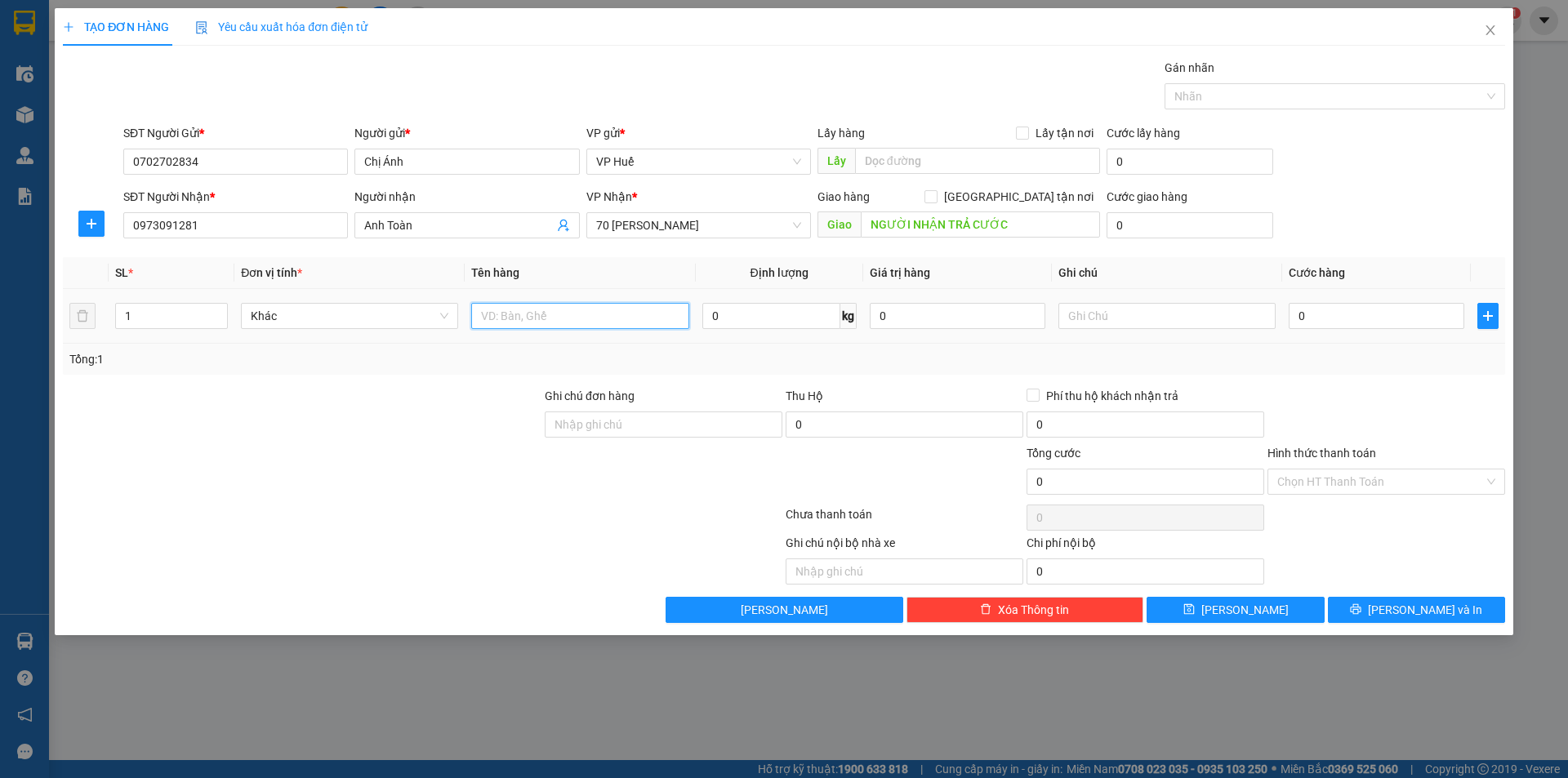
click at [520, 317] on input "text" at bounding box center [580, 316] width 217 height 26
type input "BÁNH HUẾ"
click at [1331, 321] on input "0" at bounding box center [1376, 316] width 175 height 26
type input "05"
type input "5"
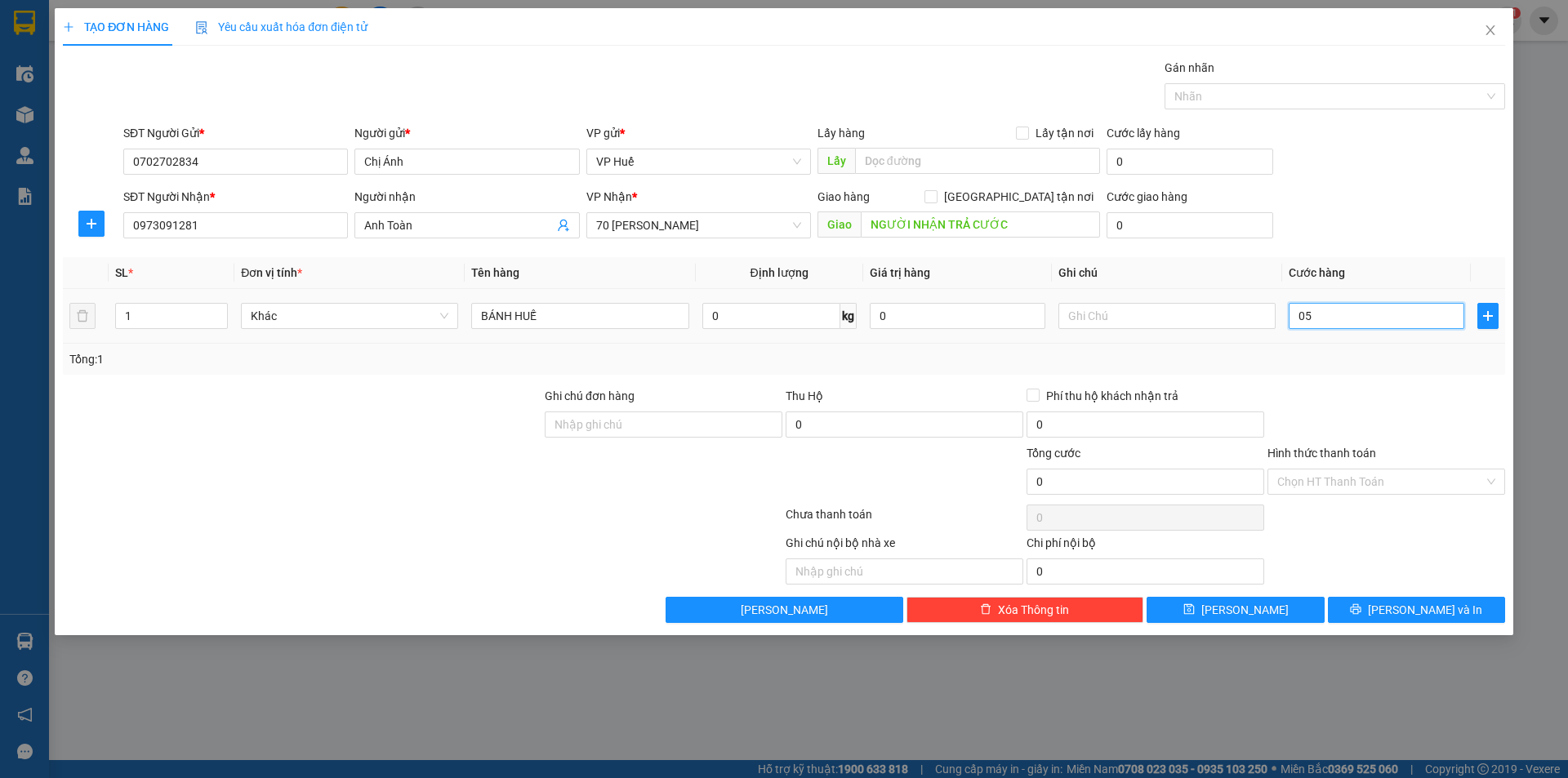
type input "5"
type input "050"
type input "50"
type input "0.500"
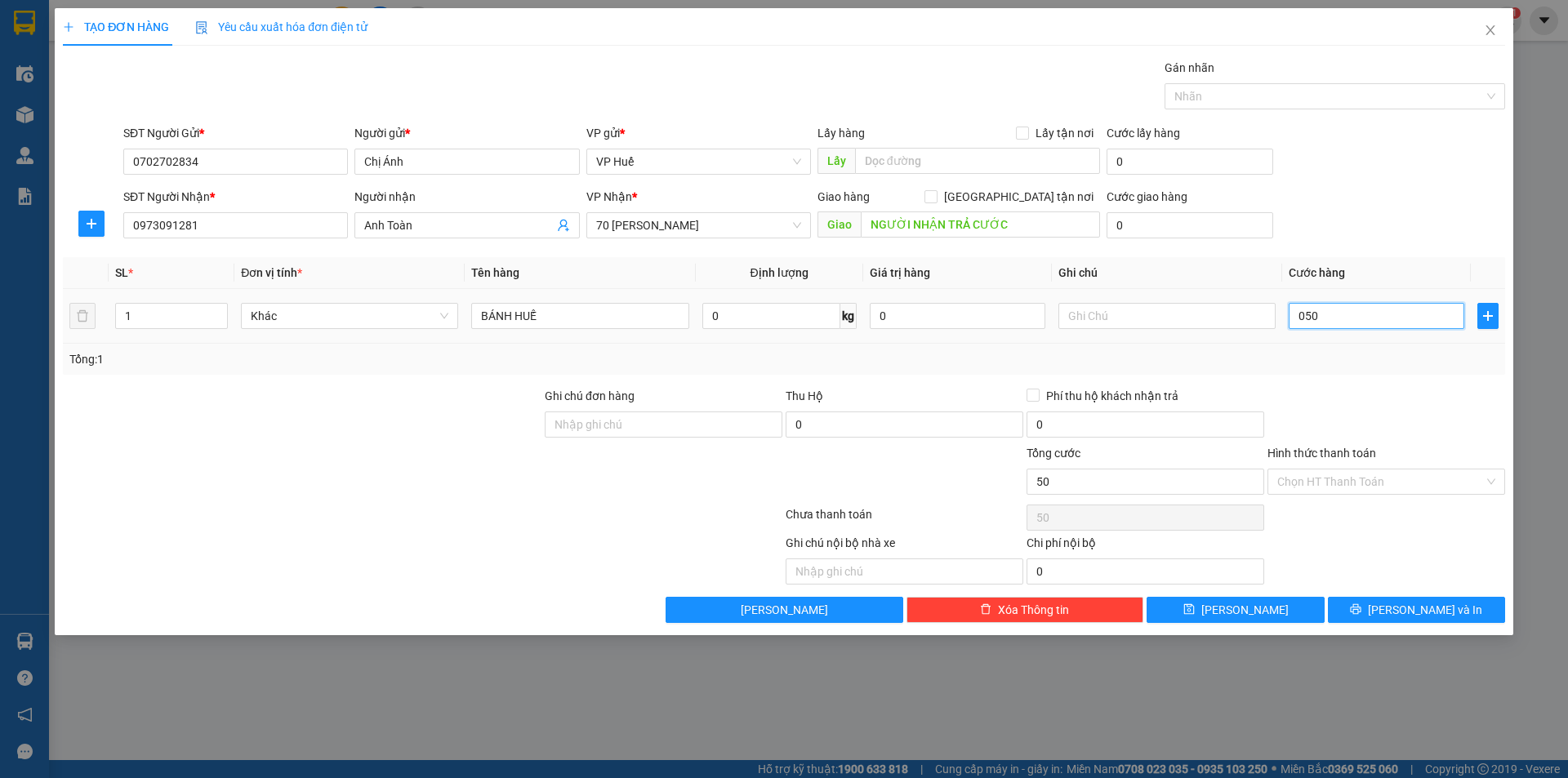
type input "500"
type input "05.000"
type input "5.000"
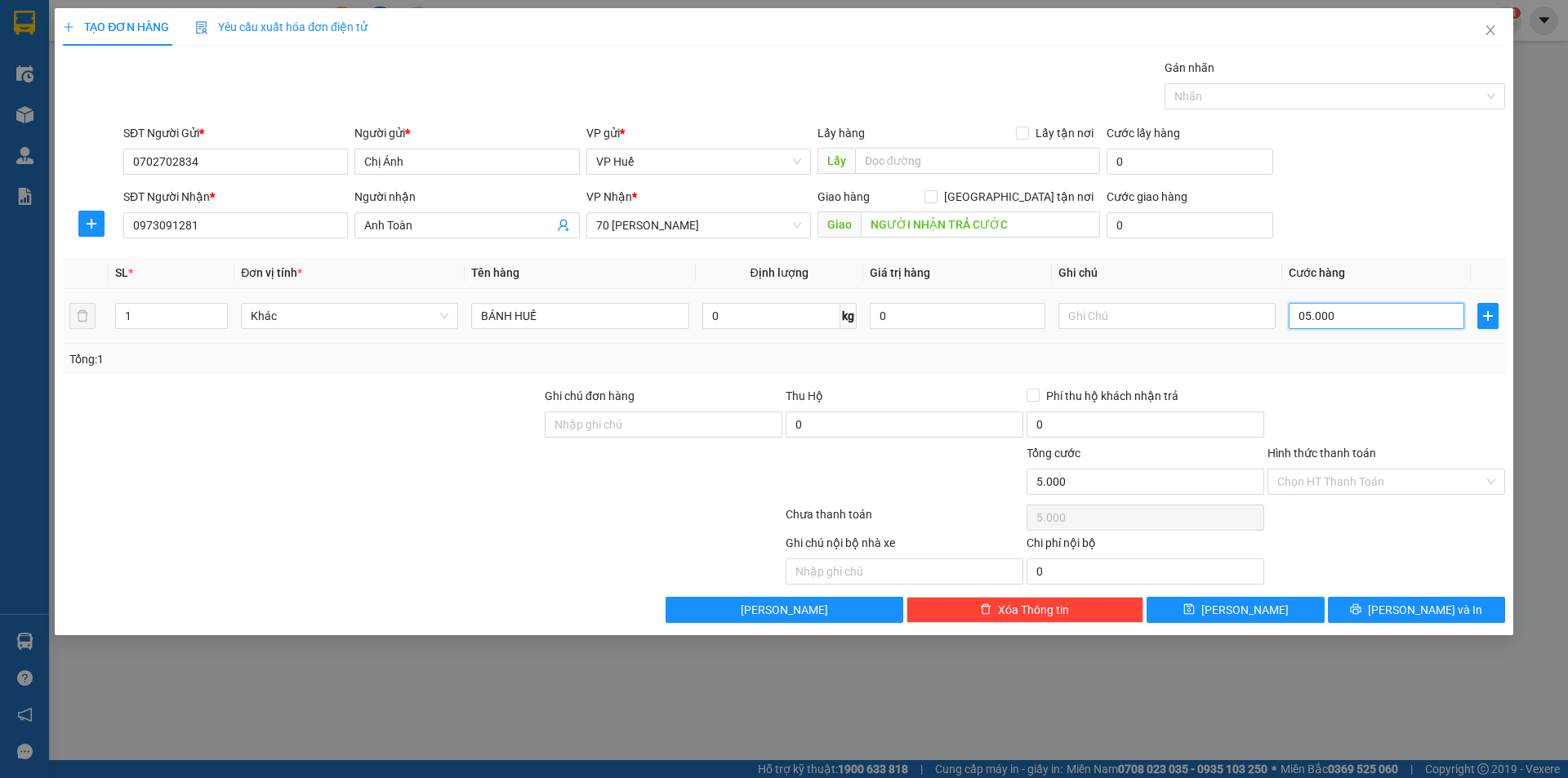
type input "050.000"
type input "50.000"
drag, startPoint x: 1304, startPoint y: 311, endPoint x: 1292, endPoint y: 315, distance: 12.6
click at [1292, 315] on input "050.000" at bounding box center [1376, 316] width 175 height 26
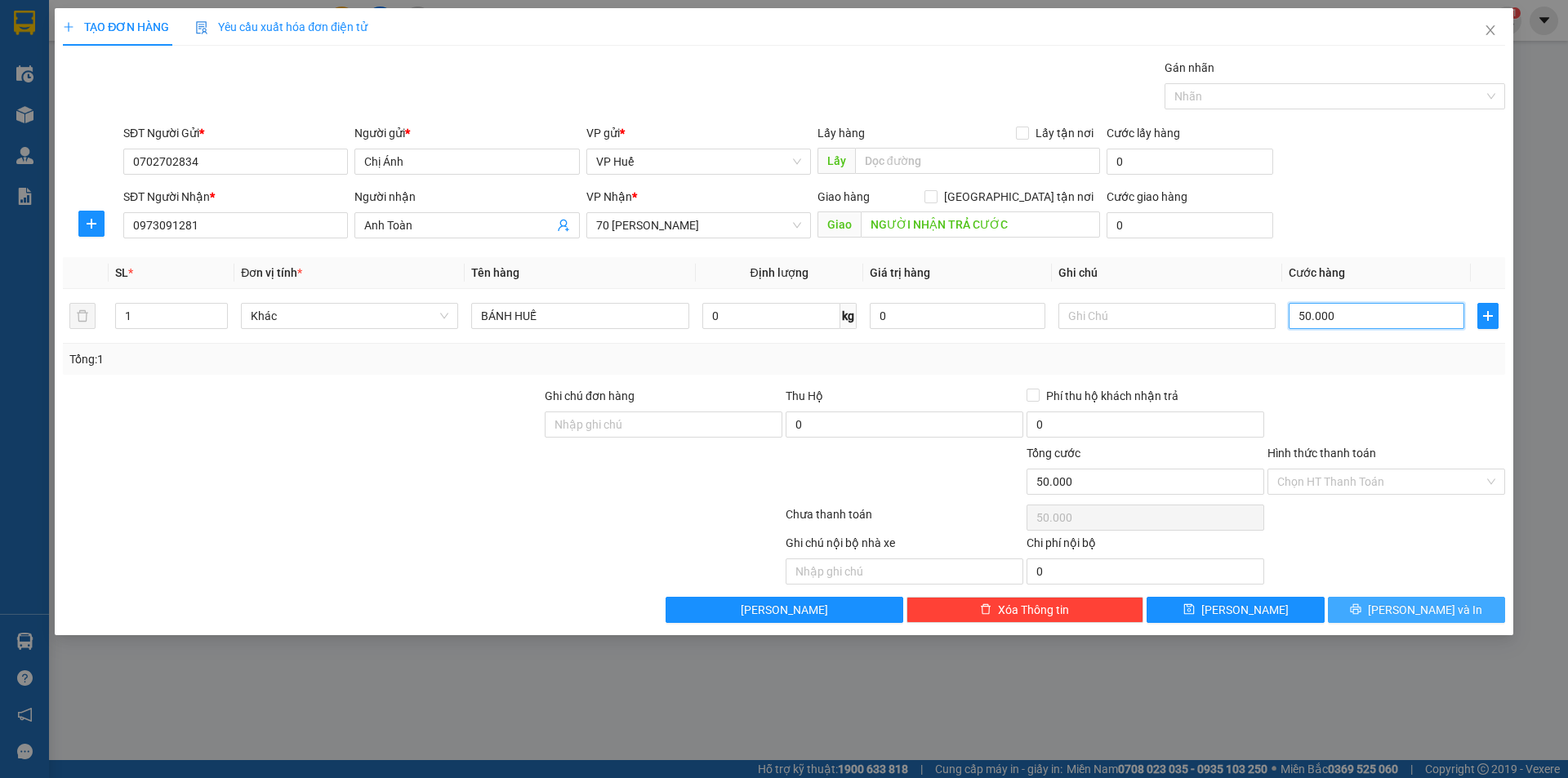
type input "50.000"
drag, startPoint x: 1420, startPoint y: 603, endPoint x: 1452, endPoint y: 606, distance: 32.1
click at [1420, 603] on span "[PERSON_NAME] và In" at bounding box center [1425, 610] width 115 height 18
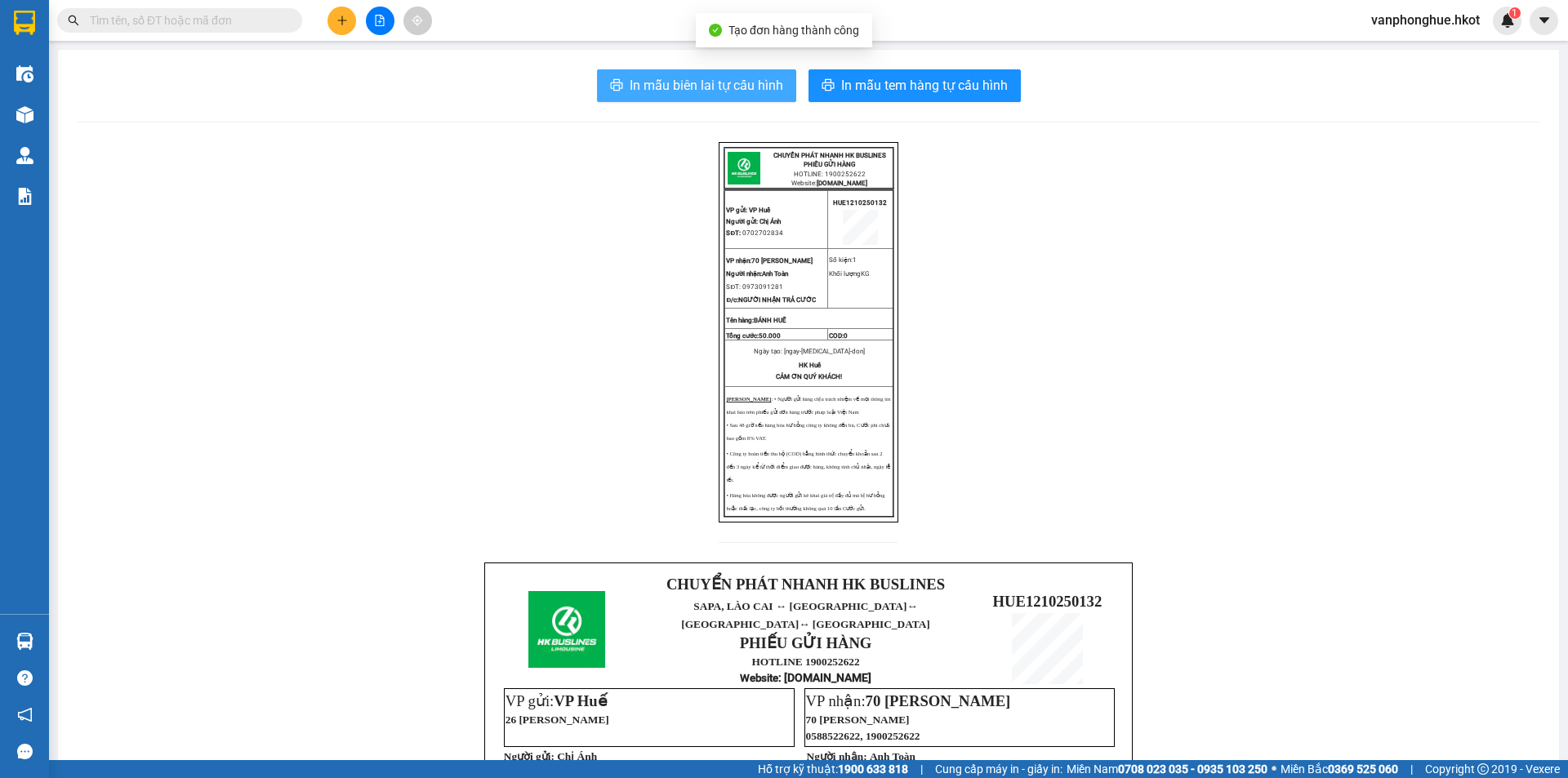
click at [684, 90] on span "In mẫu biên lai tự cấu hình" at bounding box center [707, 85] width 154 height 21
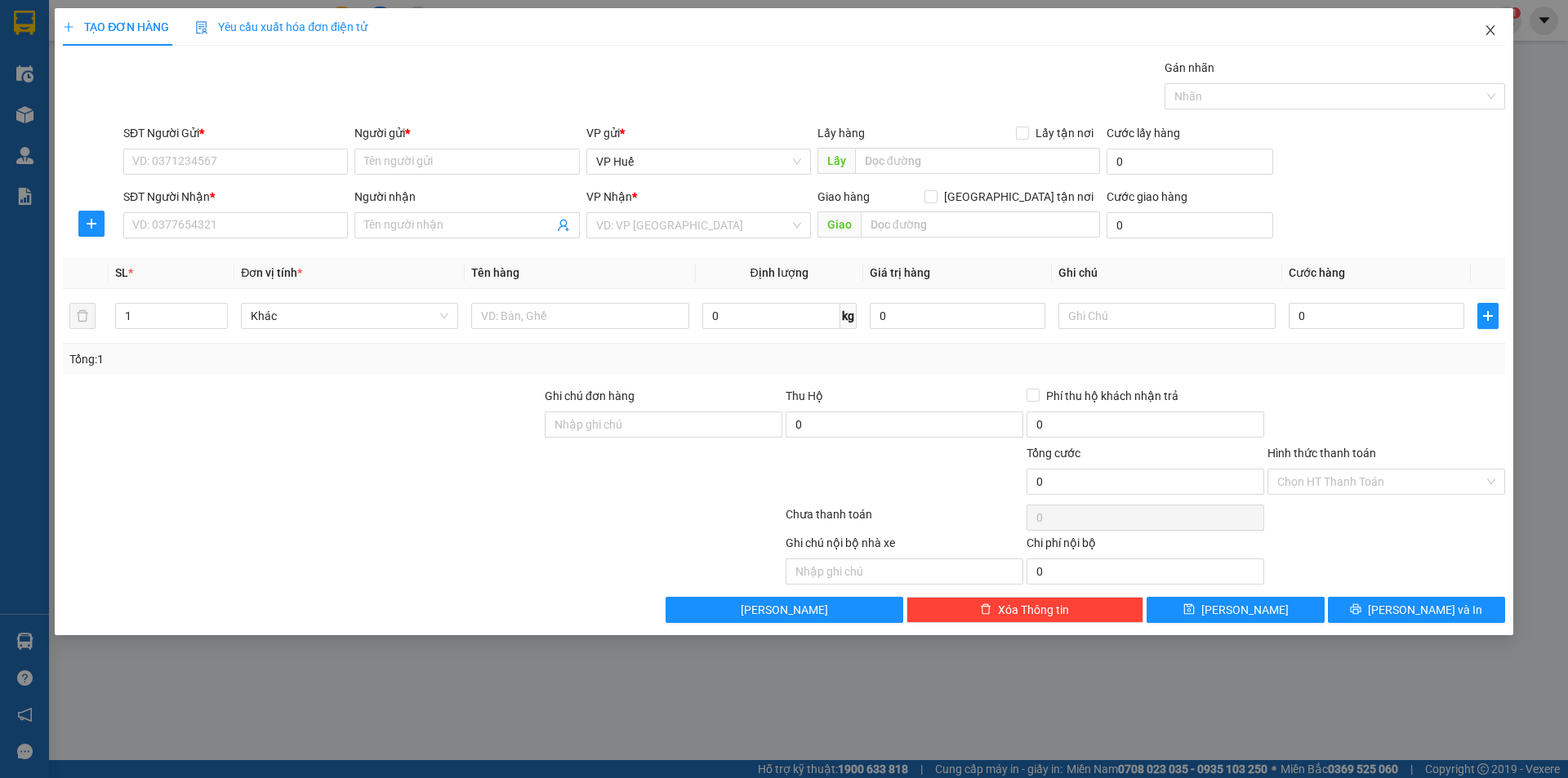
click at [1488, 35] on icon "close" at bounding box center [1490, 29] width 13 height 13
